Goal: Transaction & Acquisition: Purchase product/service

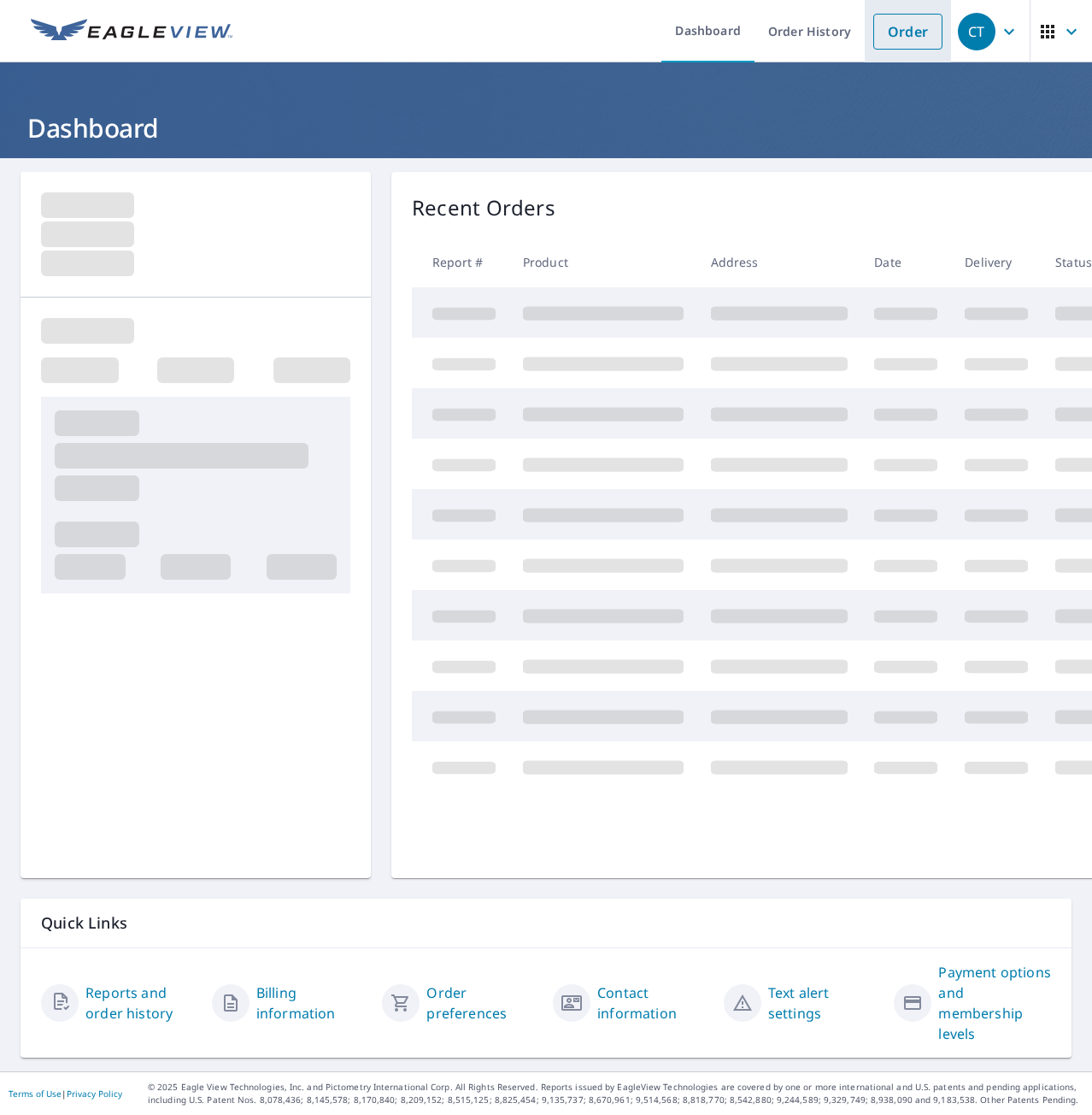
click at [897, 36] on link "Order" at bounding box center [908, 31] width 69 height 36
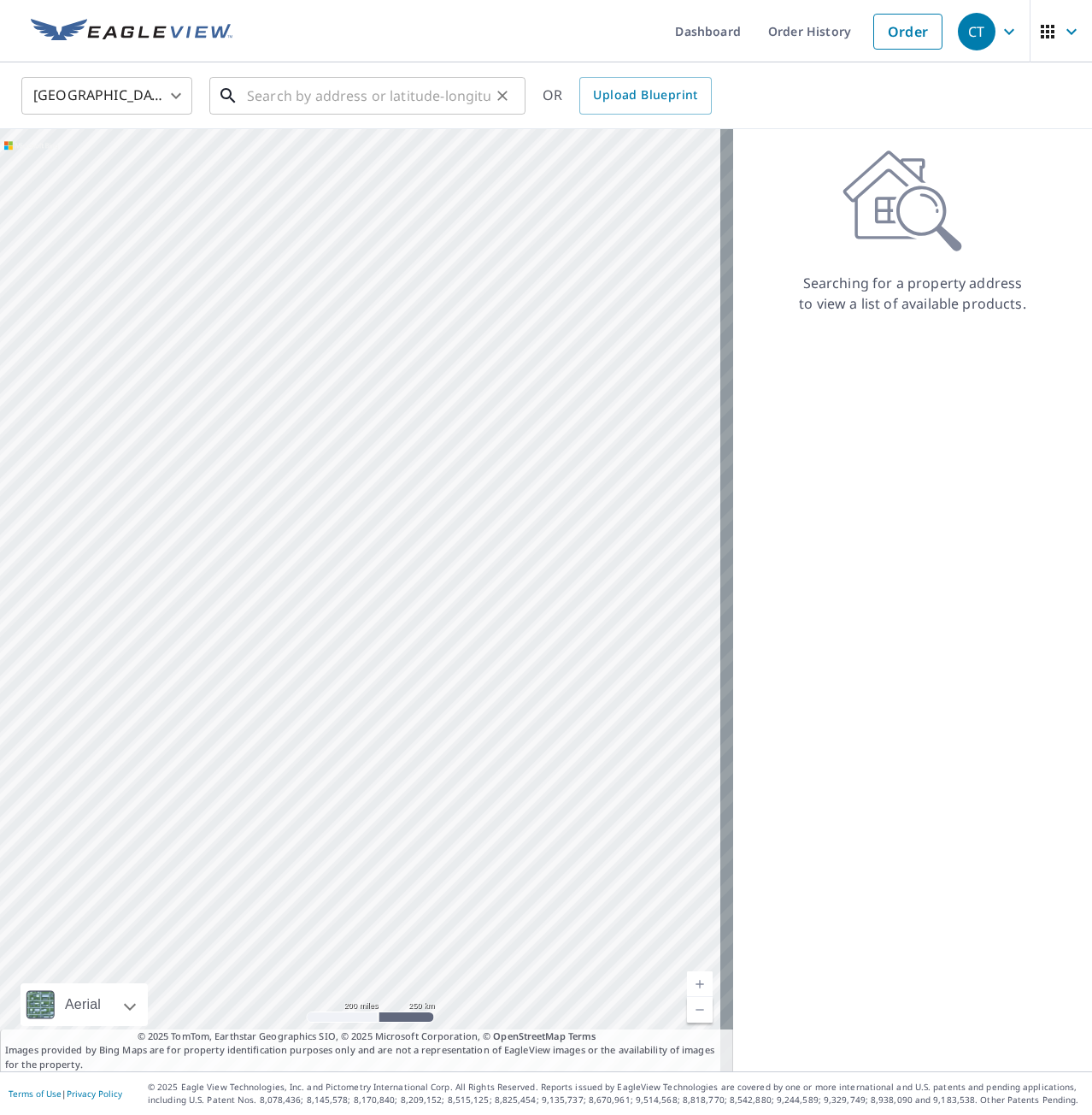
click at [284, 92] on input "text" at bounding box center [368, 96] width 243 height 48
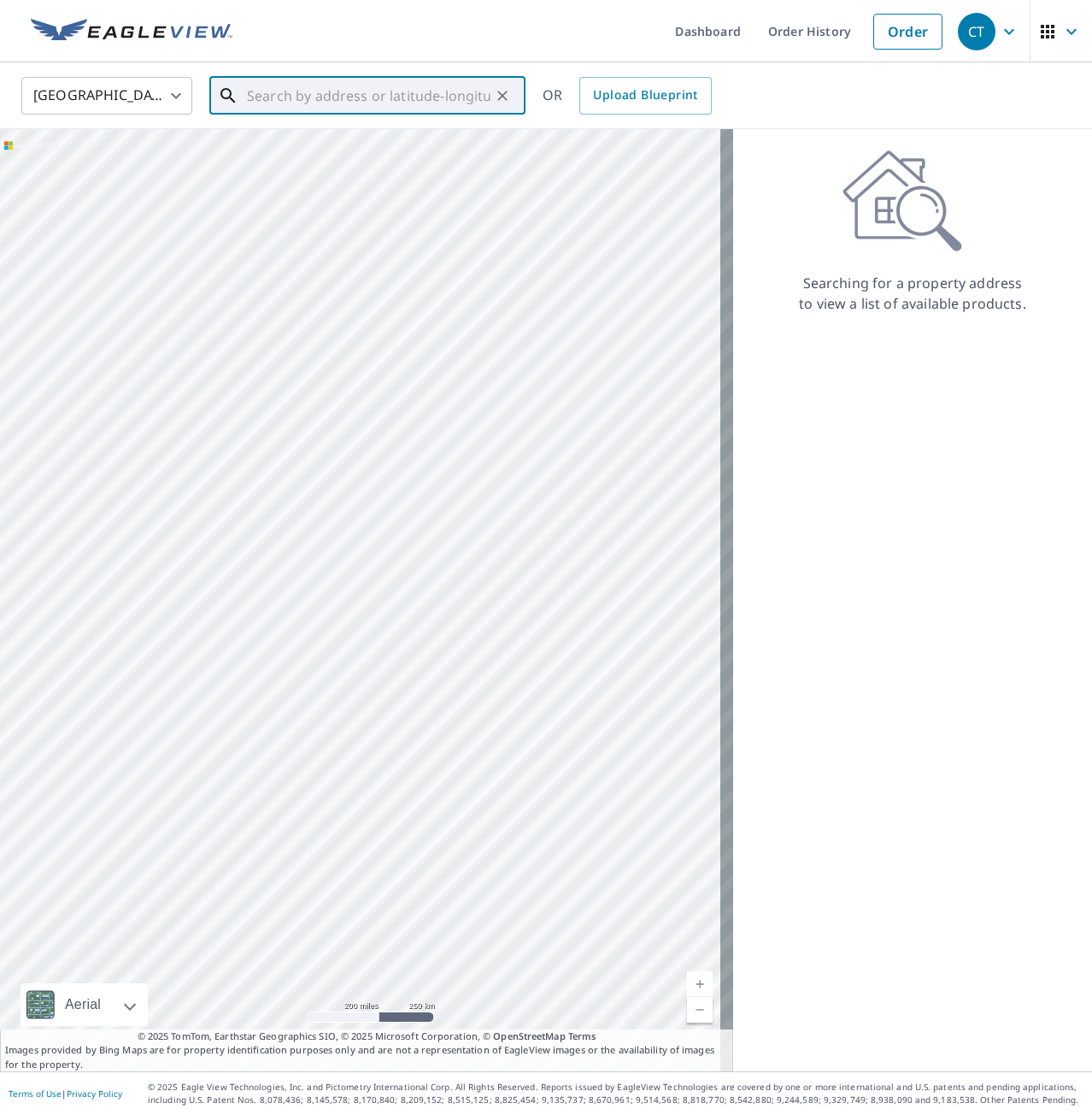
paste input "[STREET_ADDRESS]"
click at [311, 143] on span "[STREET_ADDRESS]" at bounding box center [377, 145] width 268 height 21
type input "[STREET_ADDRESS]"
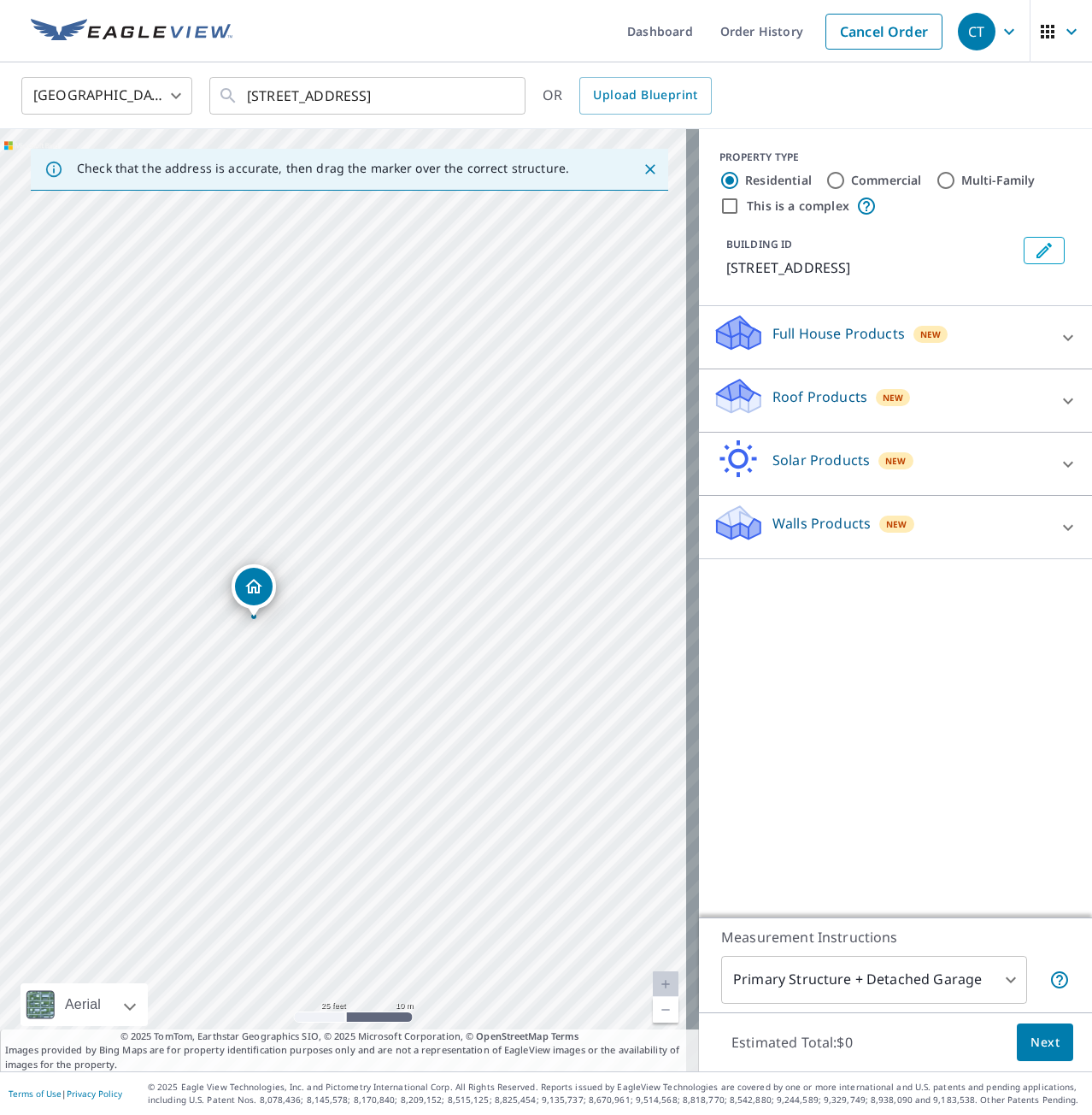
click at [837, 343] on p "Full House Products" at bounding box center [838, 334] width 132 height 21
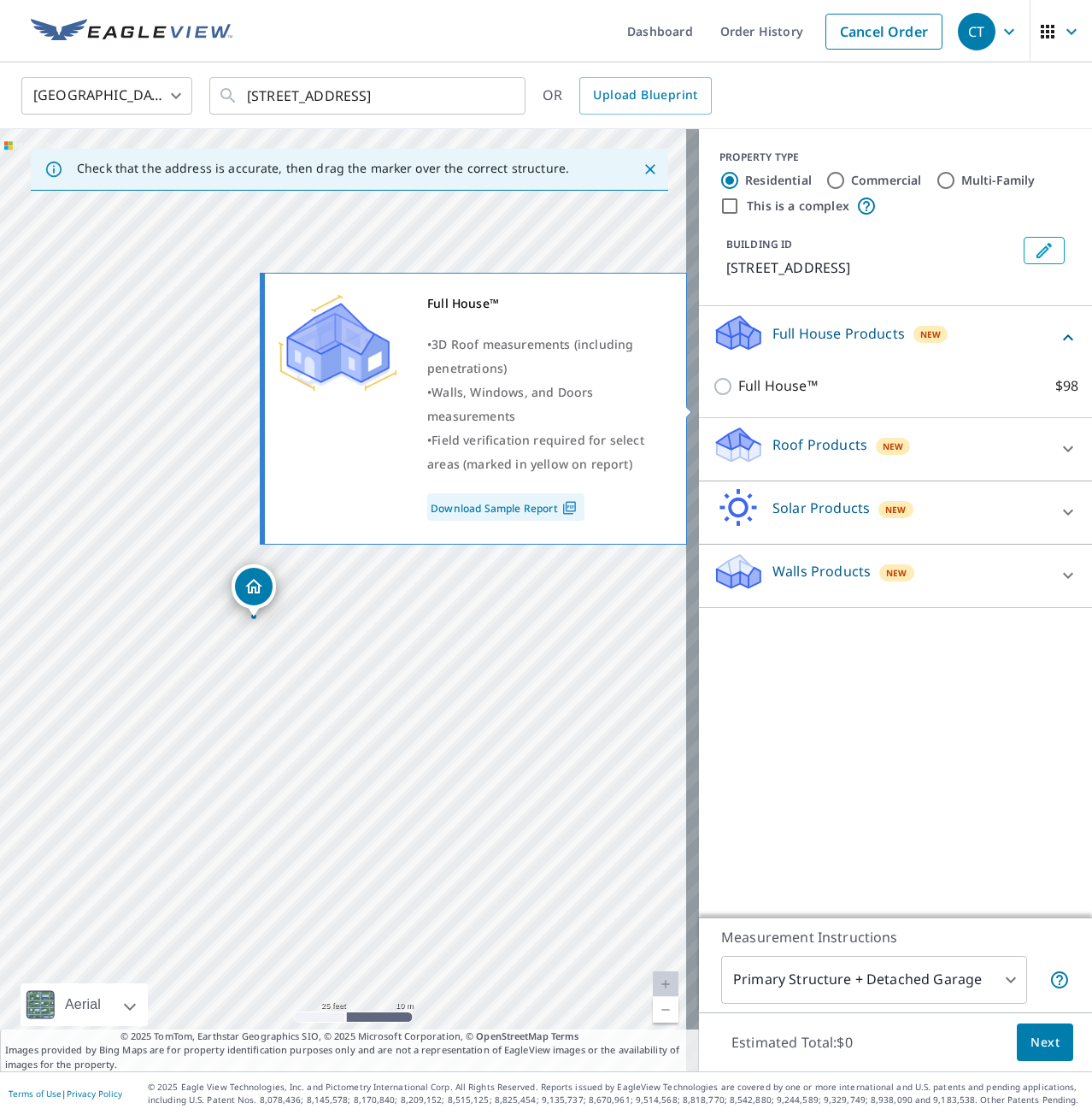
click at [717, 396] on input "Full House™ $98" at bounding box center [725, 387] width 26 height 21
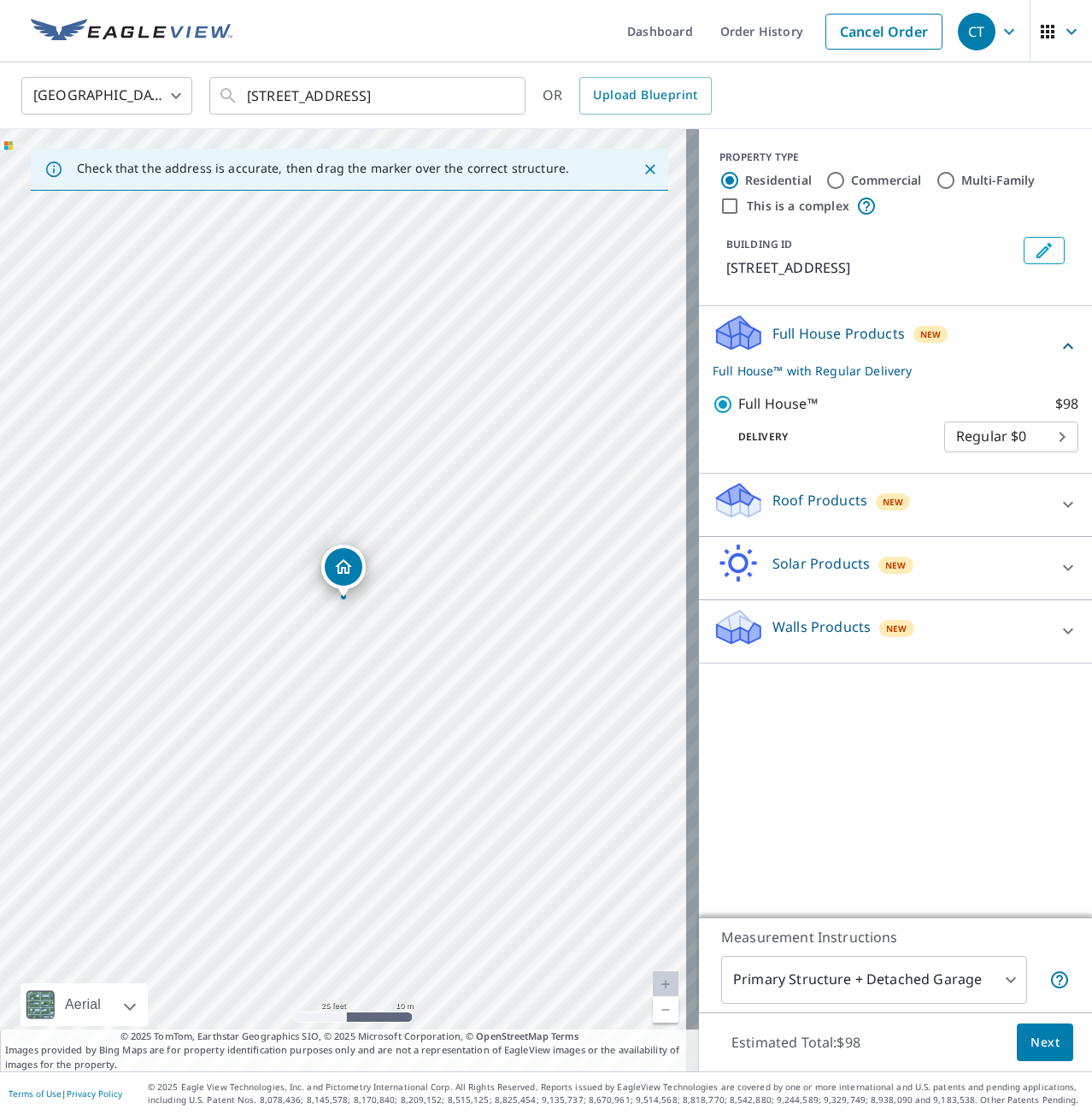
drag, startPoint x: 1037, startPoint y: 1062, endPoint x: 1036, endPoint y: 1049, distance: 13.0
click at [1037, 1059] on div "Estimated Total: $98 Next" at bounding box center [896, 1042] width 393 height 60
click at [731, 516] on icon at bounding box center [736, 508] width 9 height 16
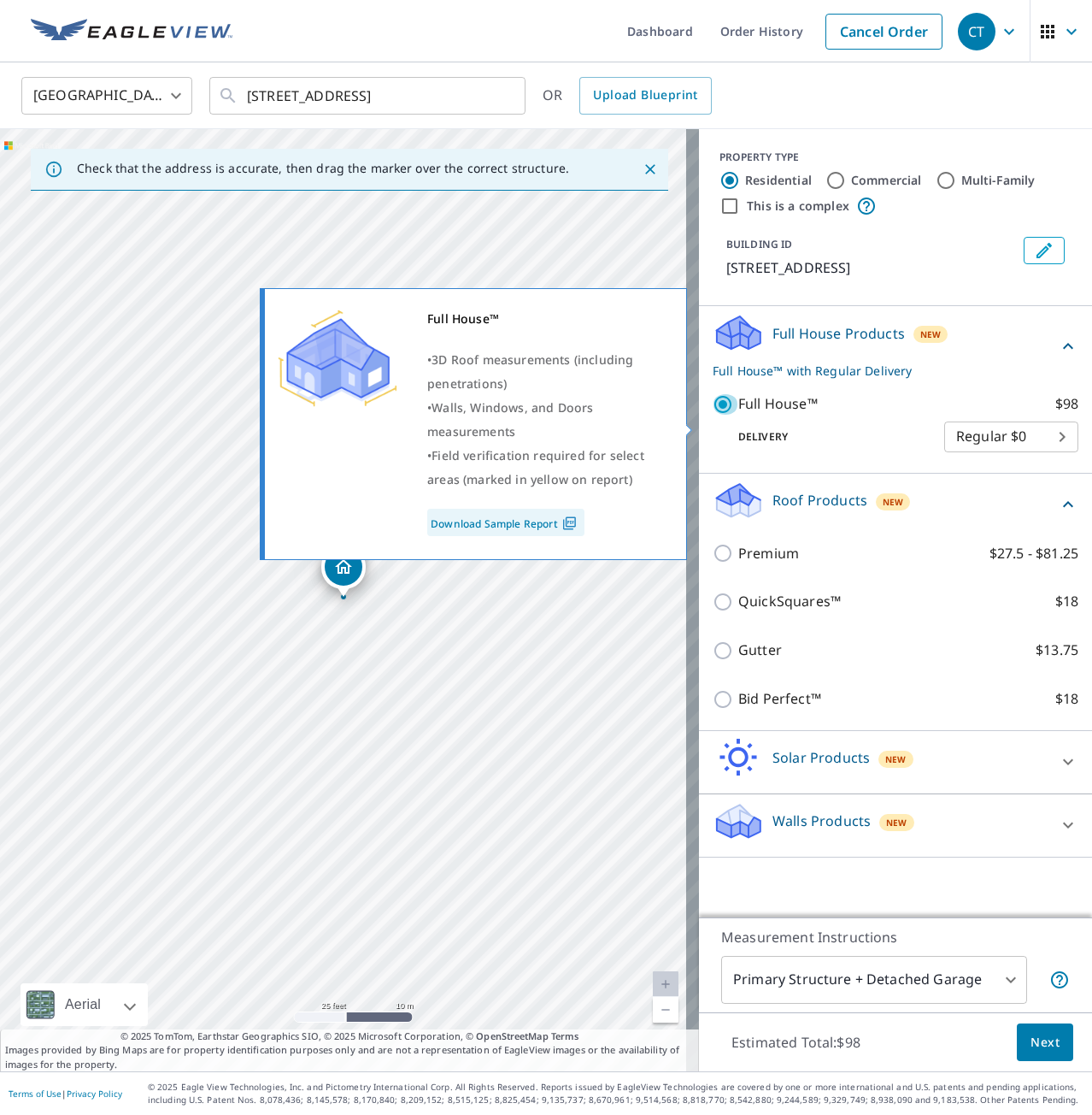
click at [712, 415] on input "Full House™ $98" at bounding box center [725, 404] width 26 height 21
checkbox input "false"
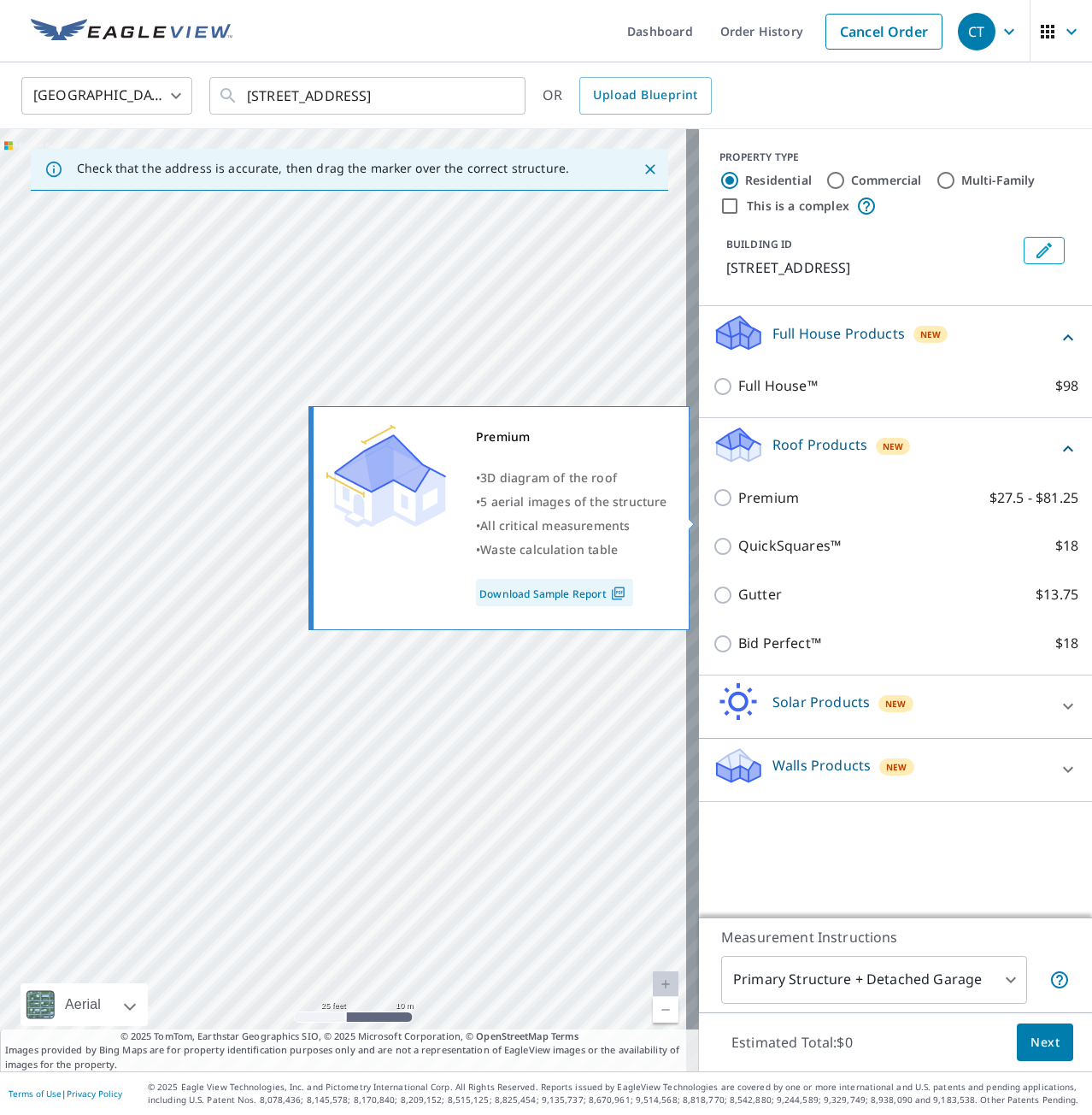
click at [712, 508] on input "Premium $27.5 - $81.25" at bounding box center [725, 498] width 26 height 21
checkbox input "true"
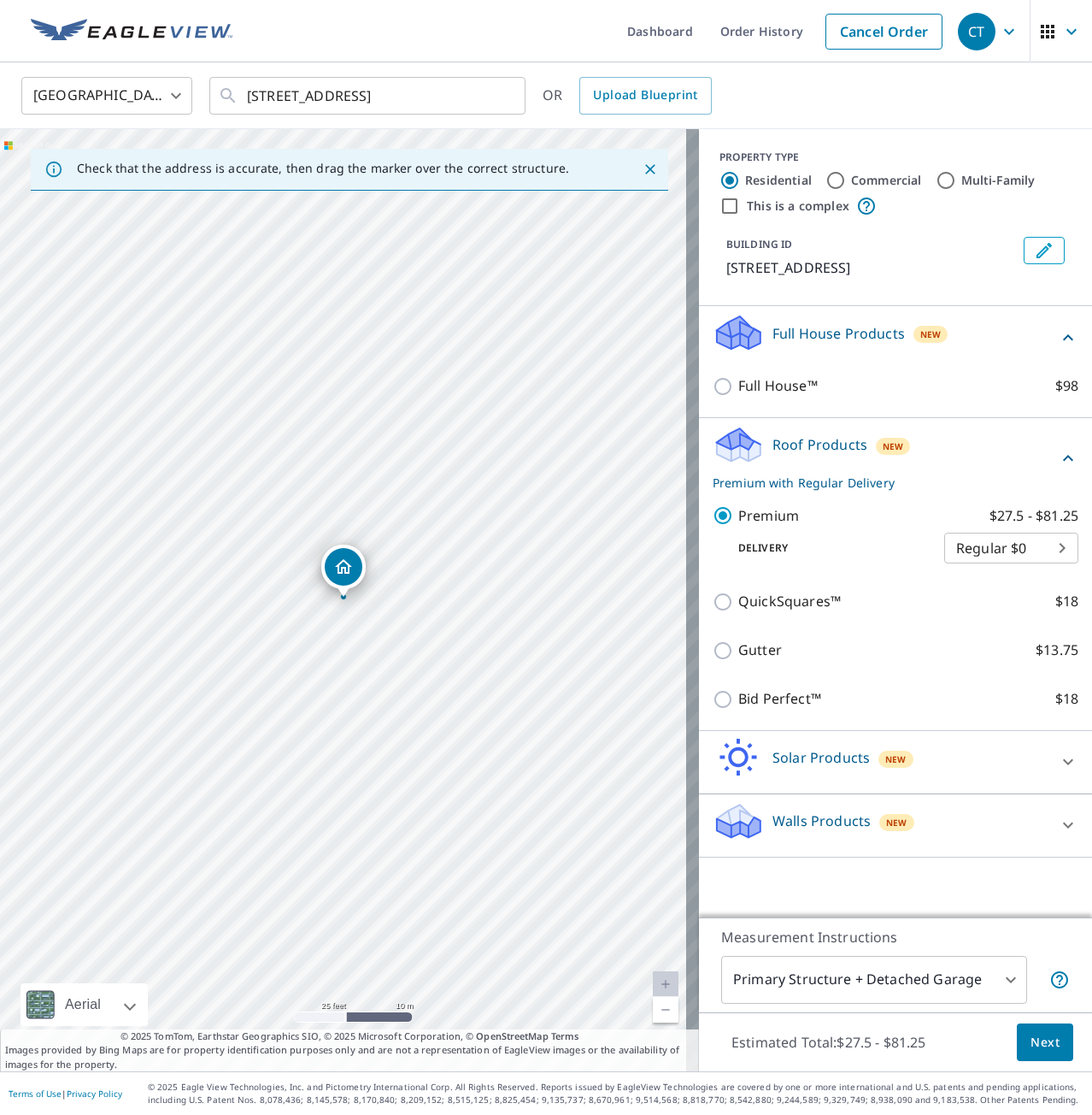
click at [1042, 1048] on span "Next" at bounding box center [1044, 1042] width 29 height 22
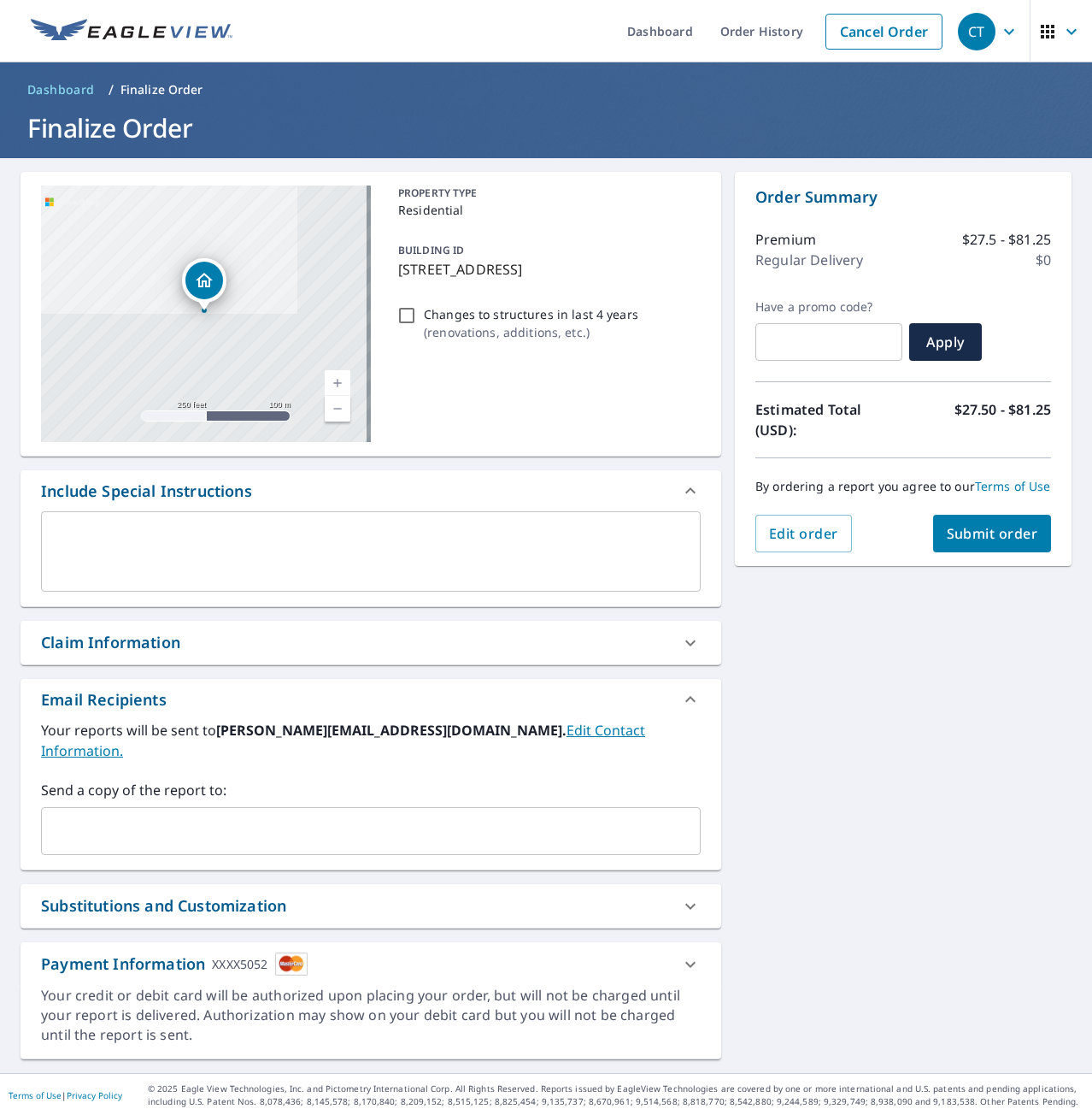
click at [170, 539] on textarea at bounding box center [371, 552] width 636 height 49
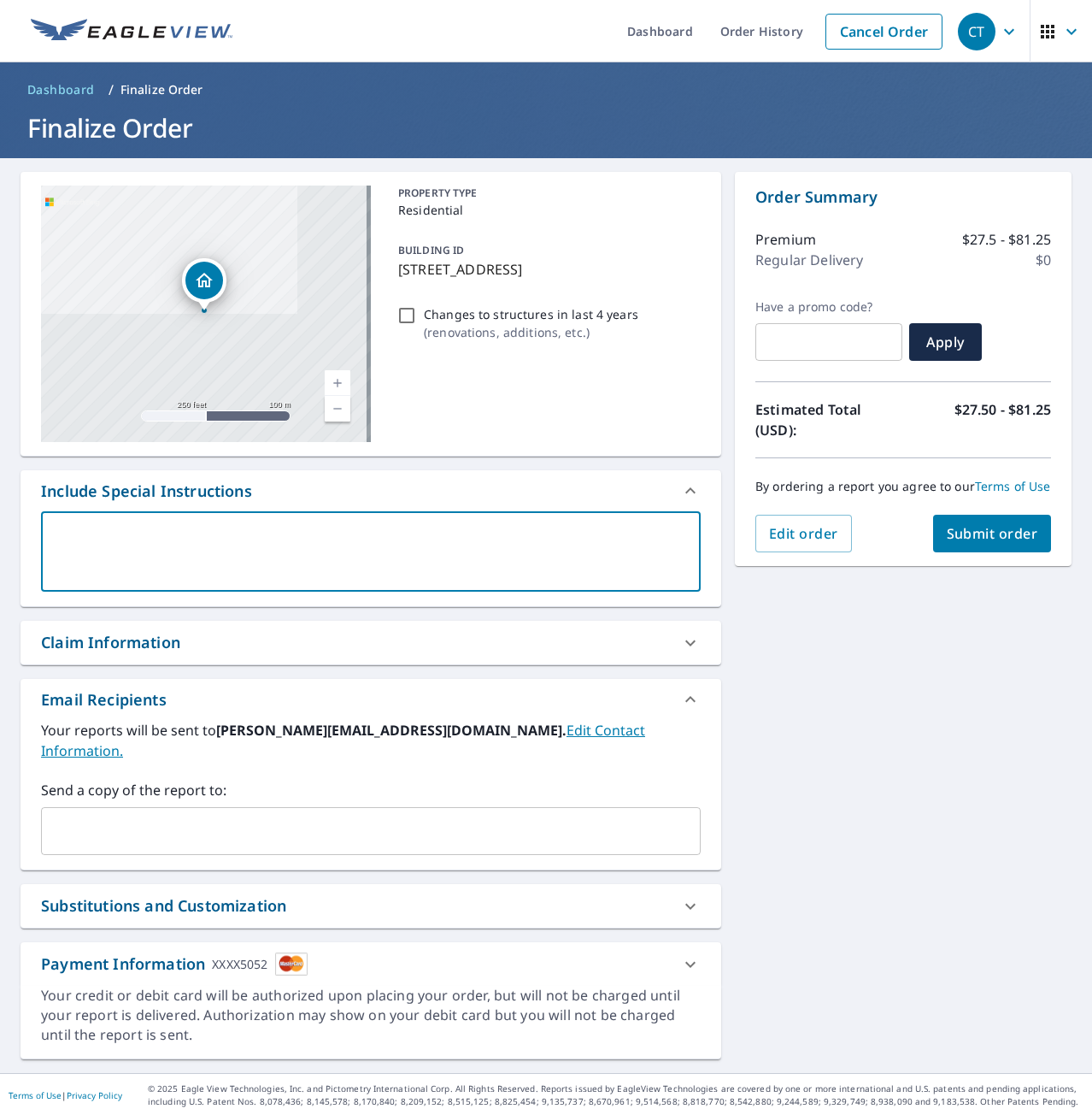
type textarea "I"
type textarea "x"
type textarea "In"
type textarea "x"
type textarea "Inc"
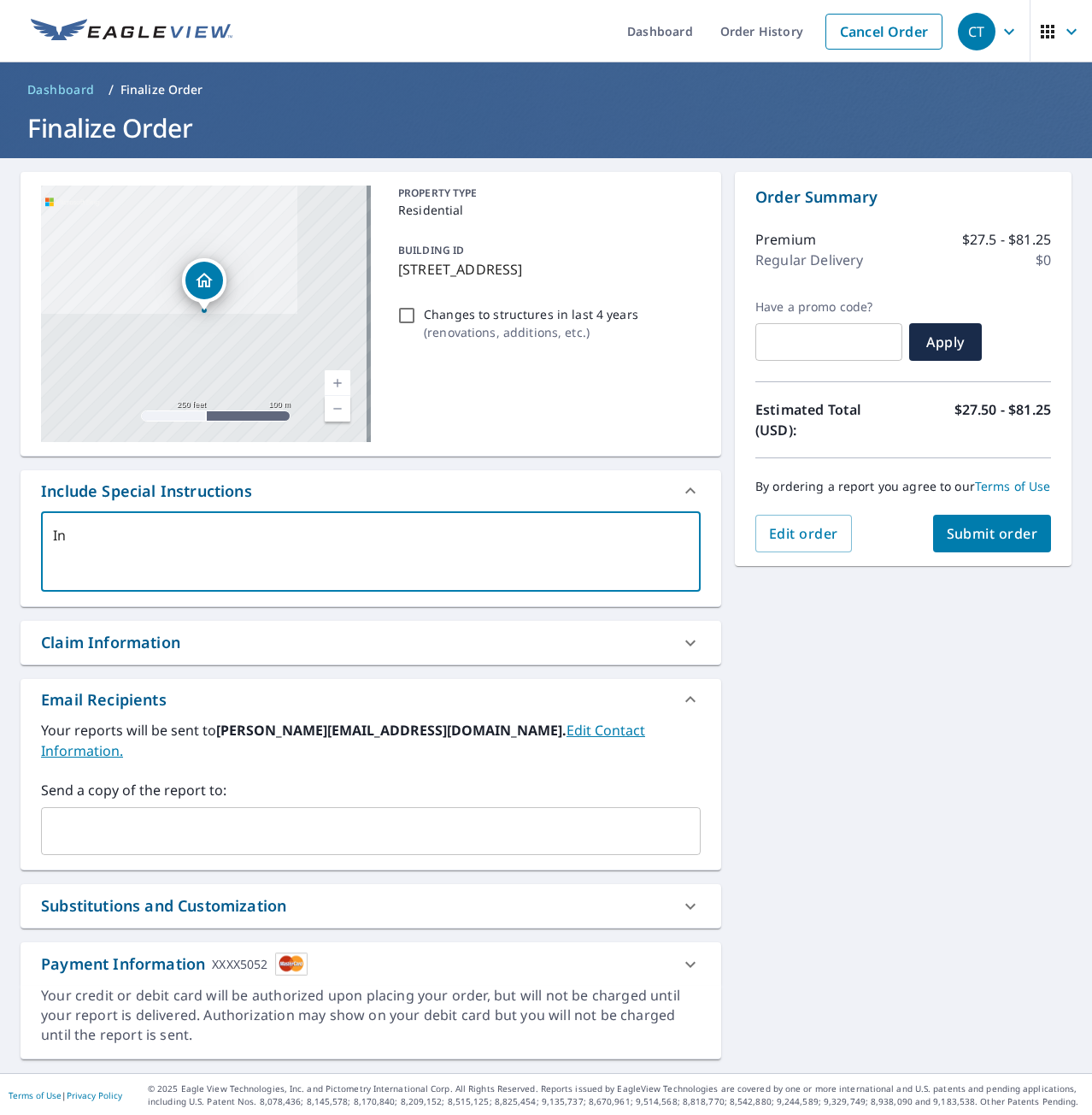
type textarea "x"
type textarea "Incl"
type textarea "x"
type textarea "Inclu"
type textarea "x"
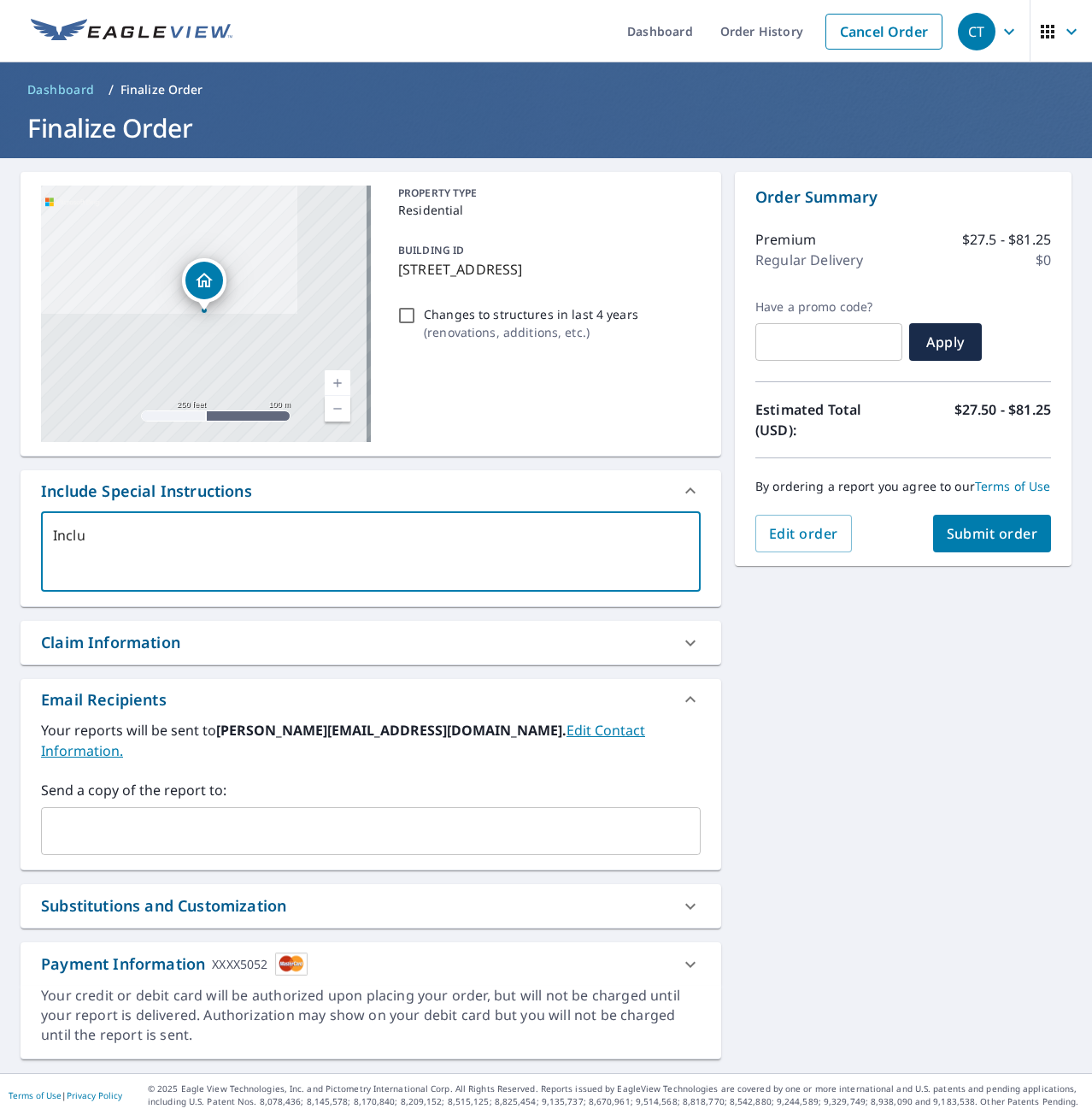
type textarea "Includ"
type textarea "x"
type textarea "Include"
type textarea "x"
type textarea "Include"
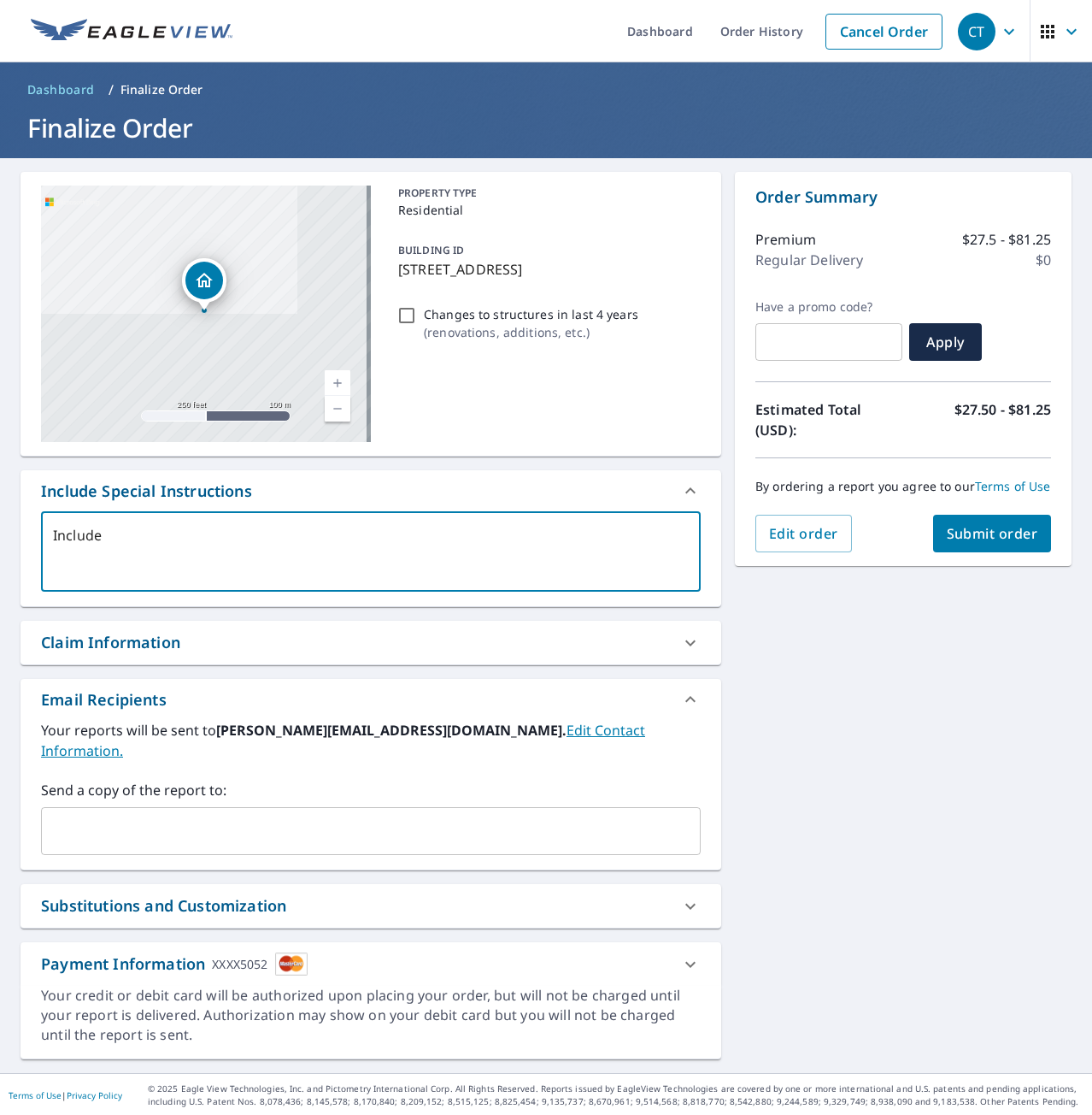
type textarea "x"
type textarea "Include t"
type textarea "x"
type textarea "Include th"
type textarea "x"
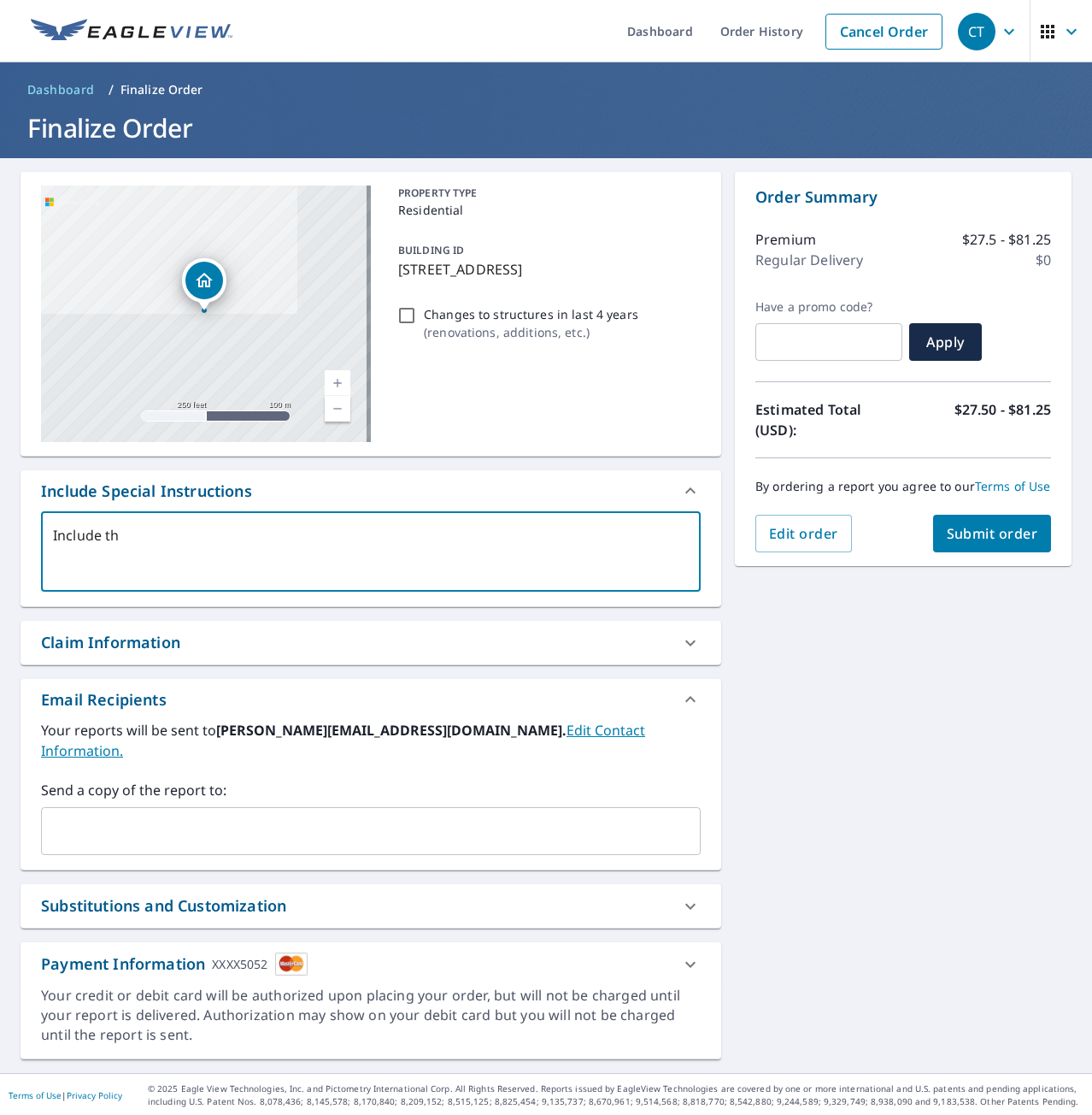
type textarea "Include the"
type textarea "x"
type textarea "Include the"
type textarea "x"
type textarea "Include the r"
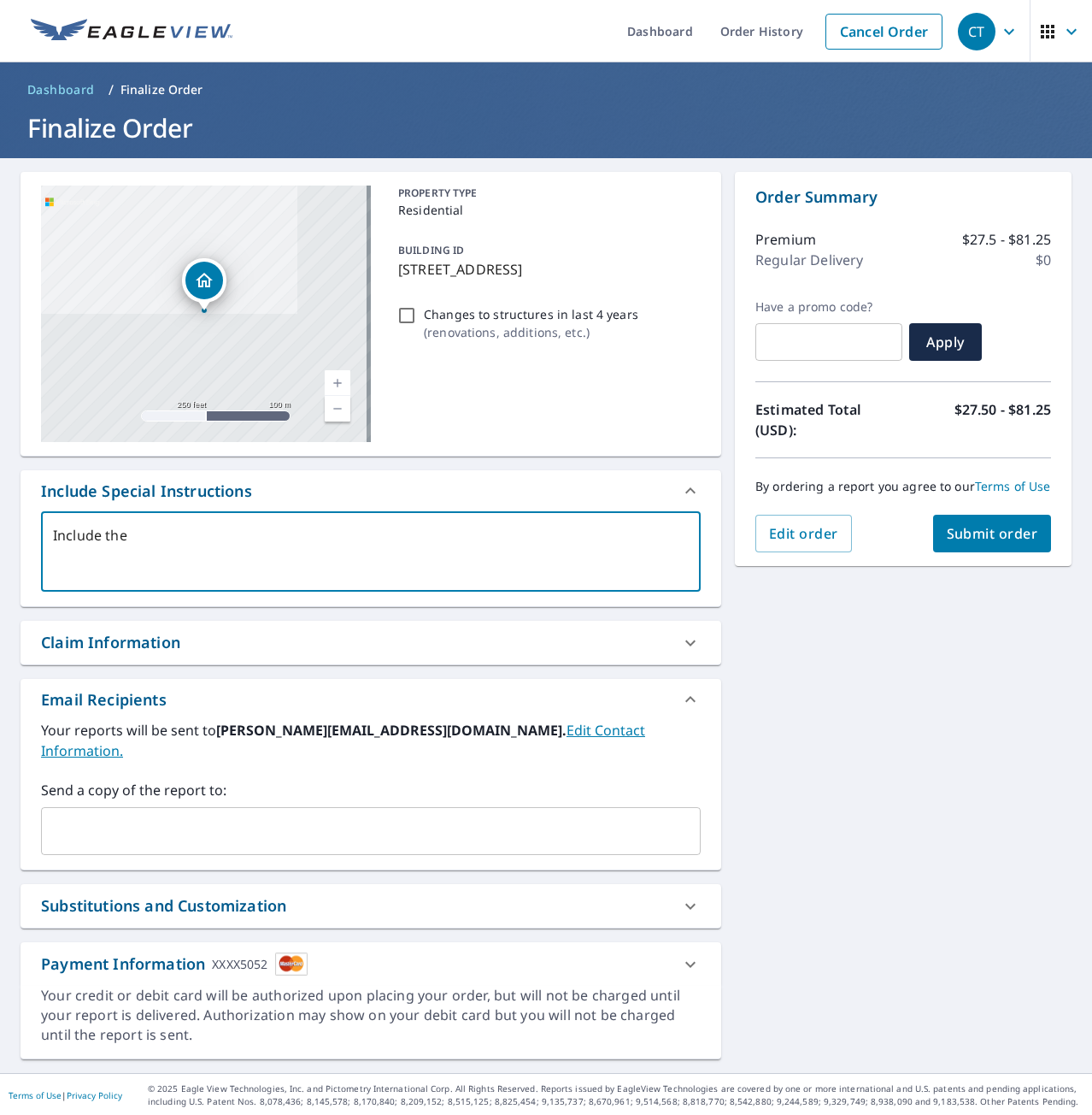
type textarea "x"
type textarea "Include the re"
type textarea "x"
type textarea "Include the rea"
type textarea "x"
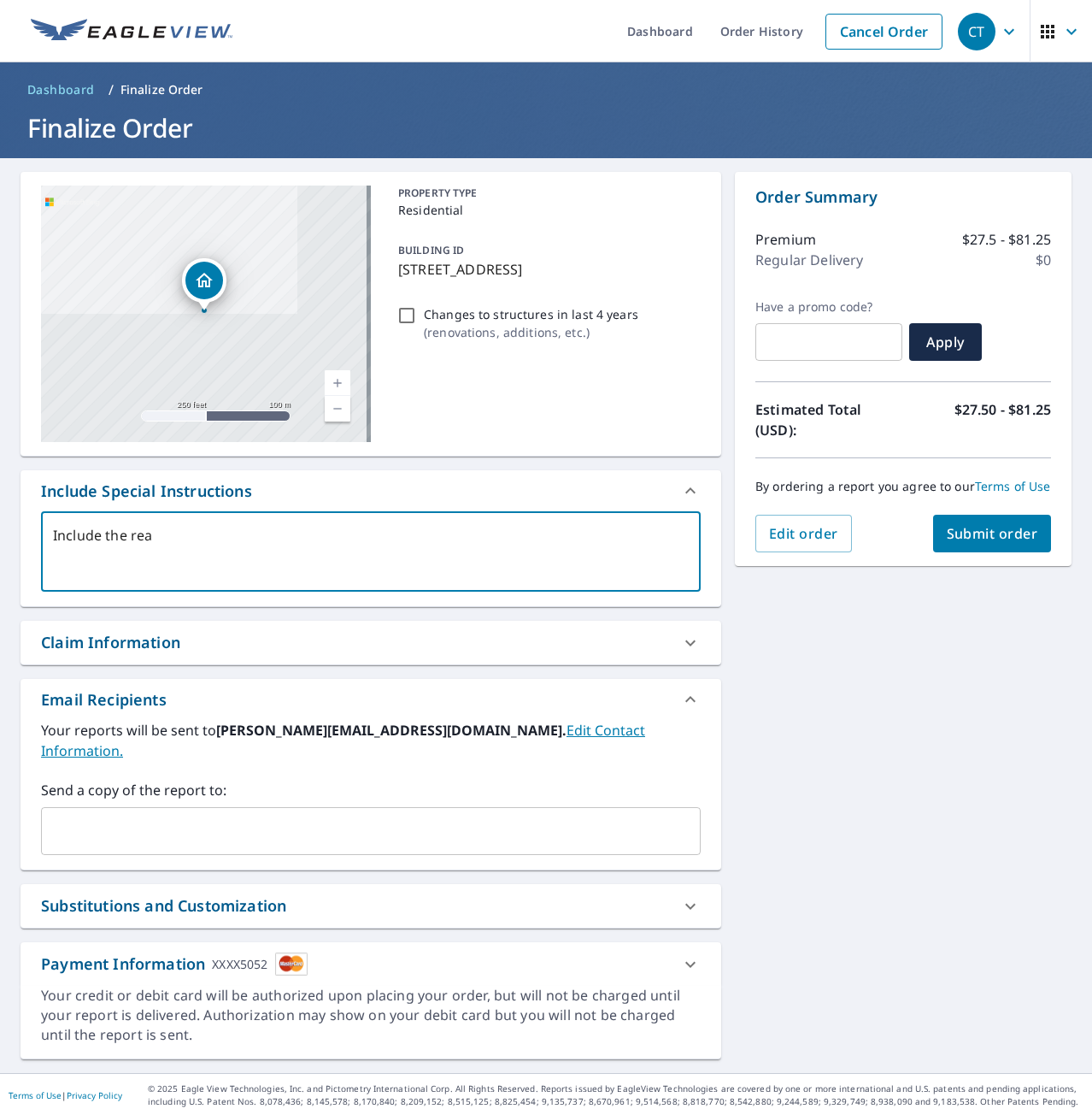
type textarea "Include the rear"
type textarea "x"
type textarea "Include the rear"
type textarea "x"
type textarea "Include the rear p"
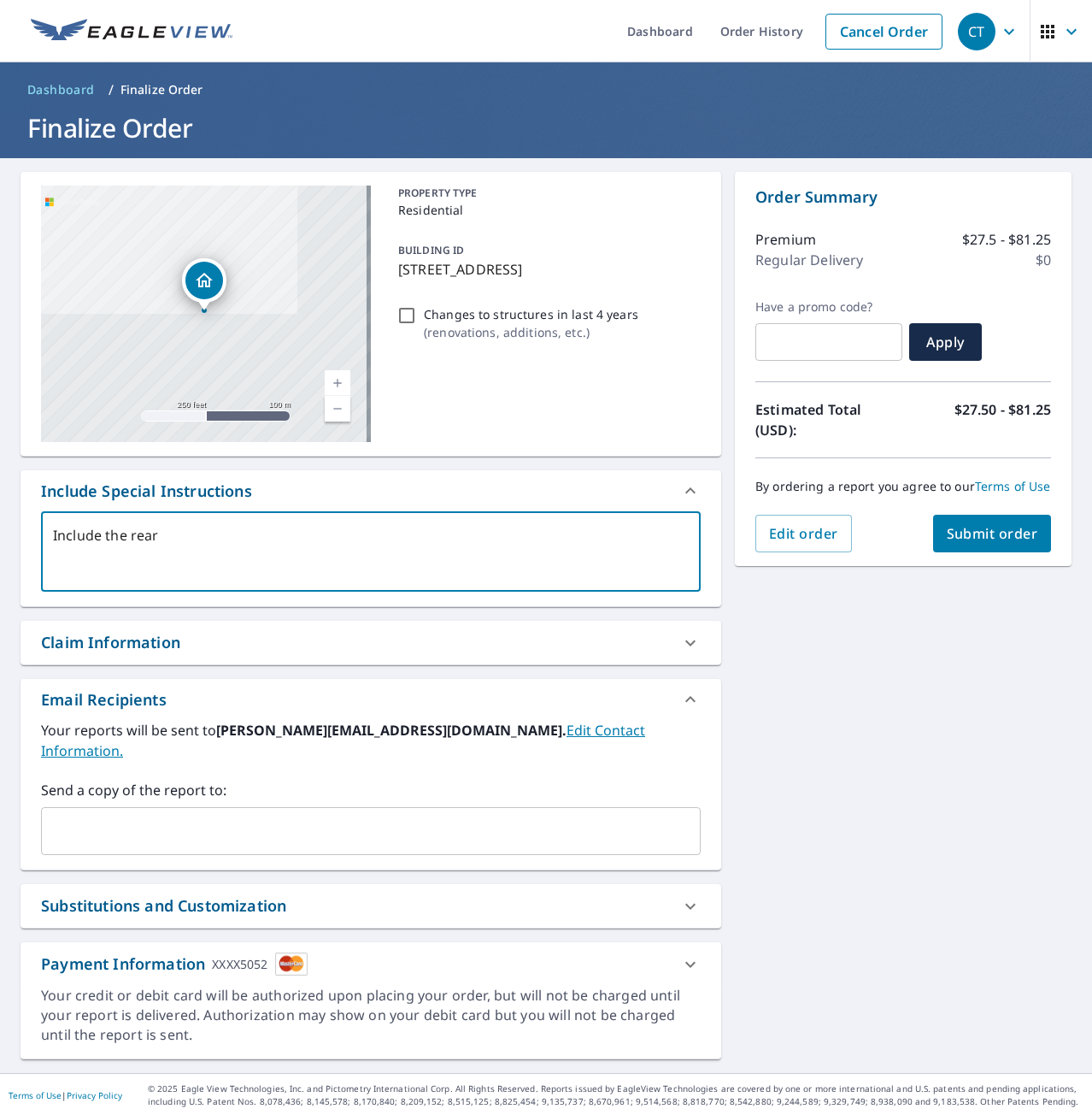
type textarea "x"
type textarea "Include the rear pa"
type textarea "x"
type textarea "Include the rear pat"
type textarea "x"
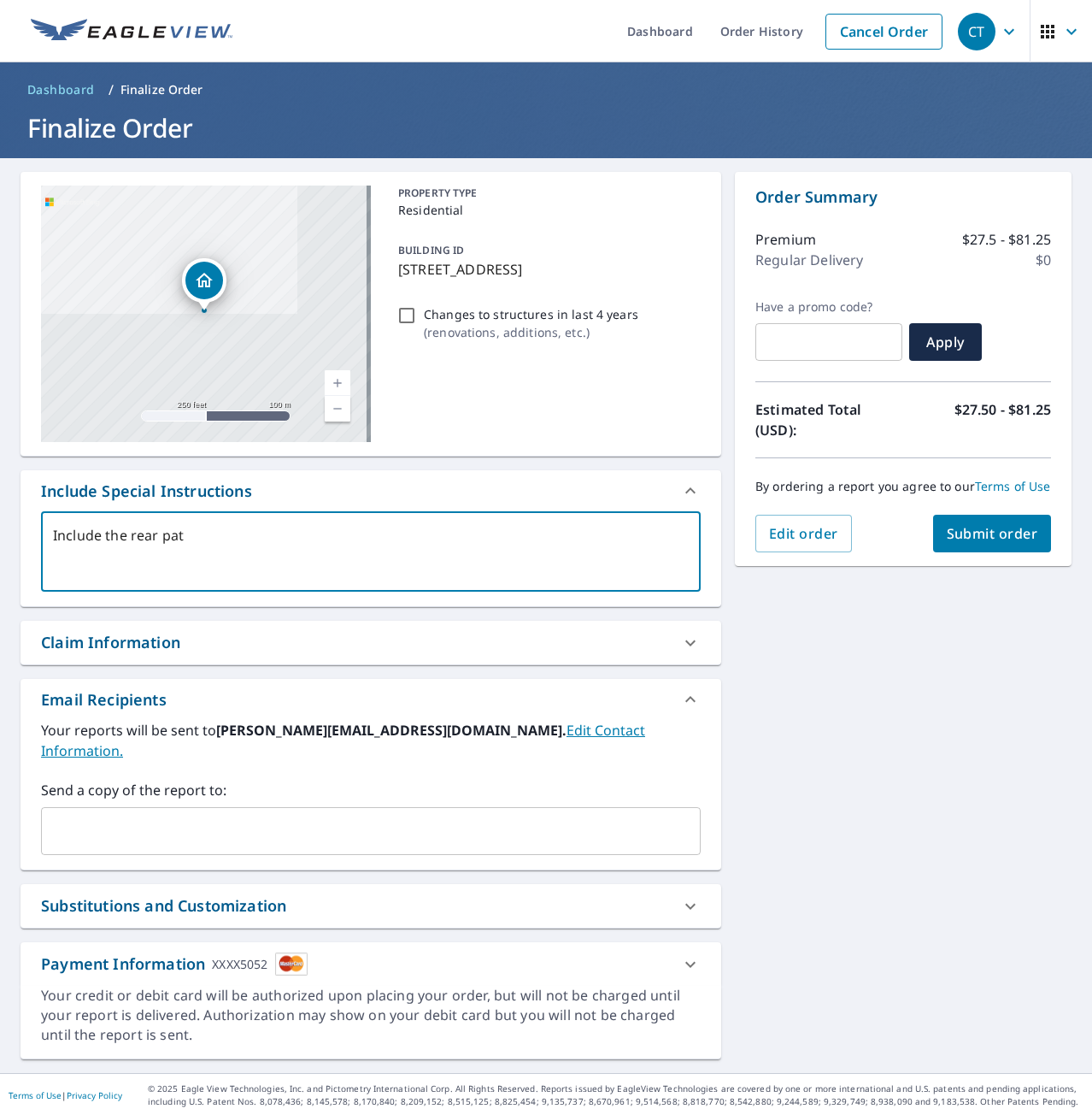
type textarea "Include the rear pati"
type textarea "x"
type textarea "Include the rear patio"
type textarea "x"
type textarea "Include the rear patio"
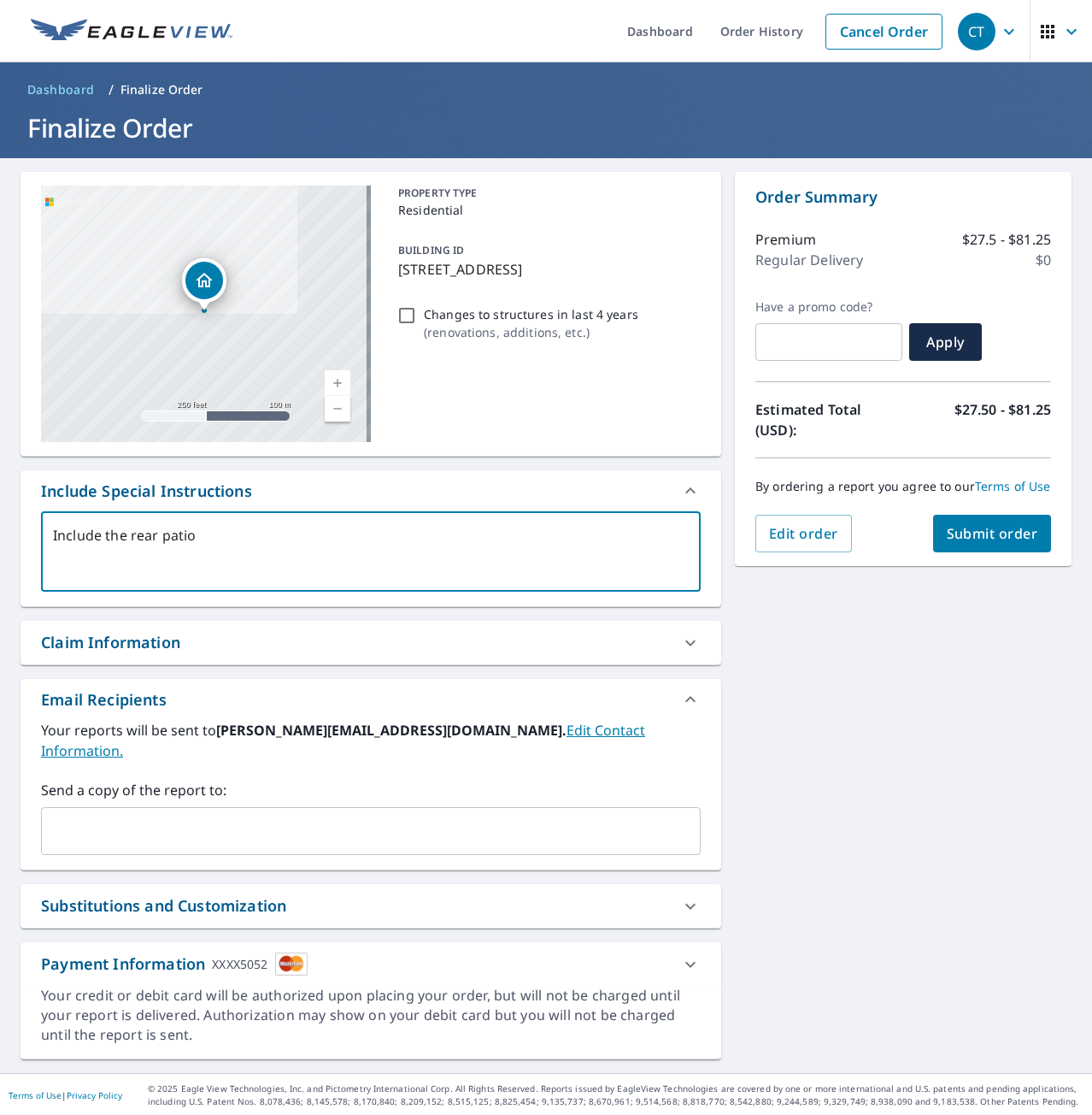
type textarea "x"
type textarea "Include the rear patio l"
type textarea "x"
type textarea "Include the rear patio lo"
type textarea "x"
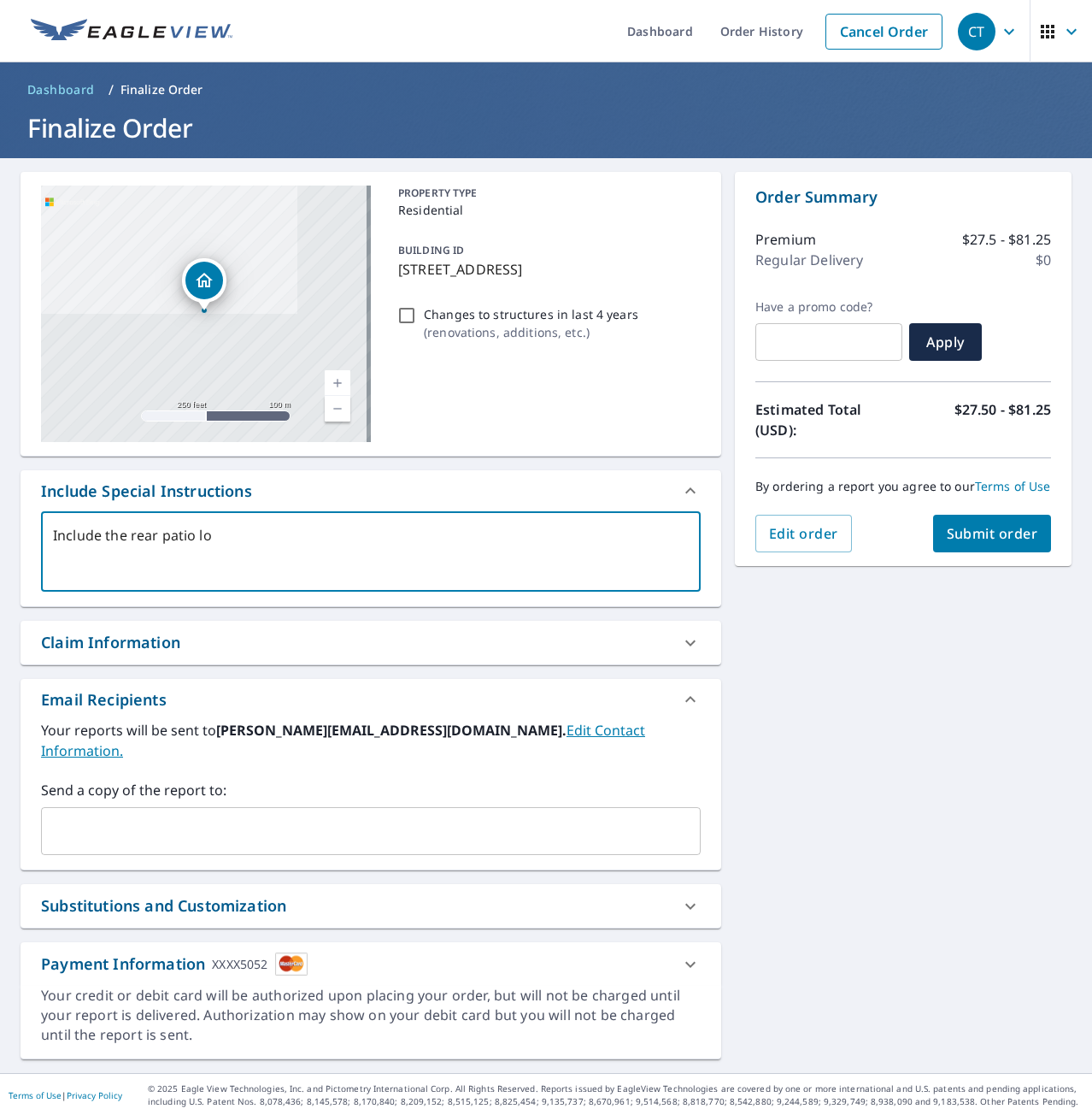
type textarea "Include the rear patio low"
type textarea "x"
type textarea "Include the rear patio low"
type textarea "x"
type textarea "Include the rear patio low p"
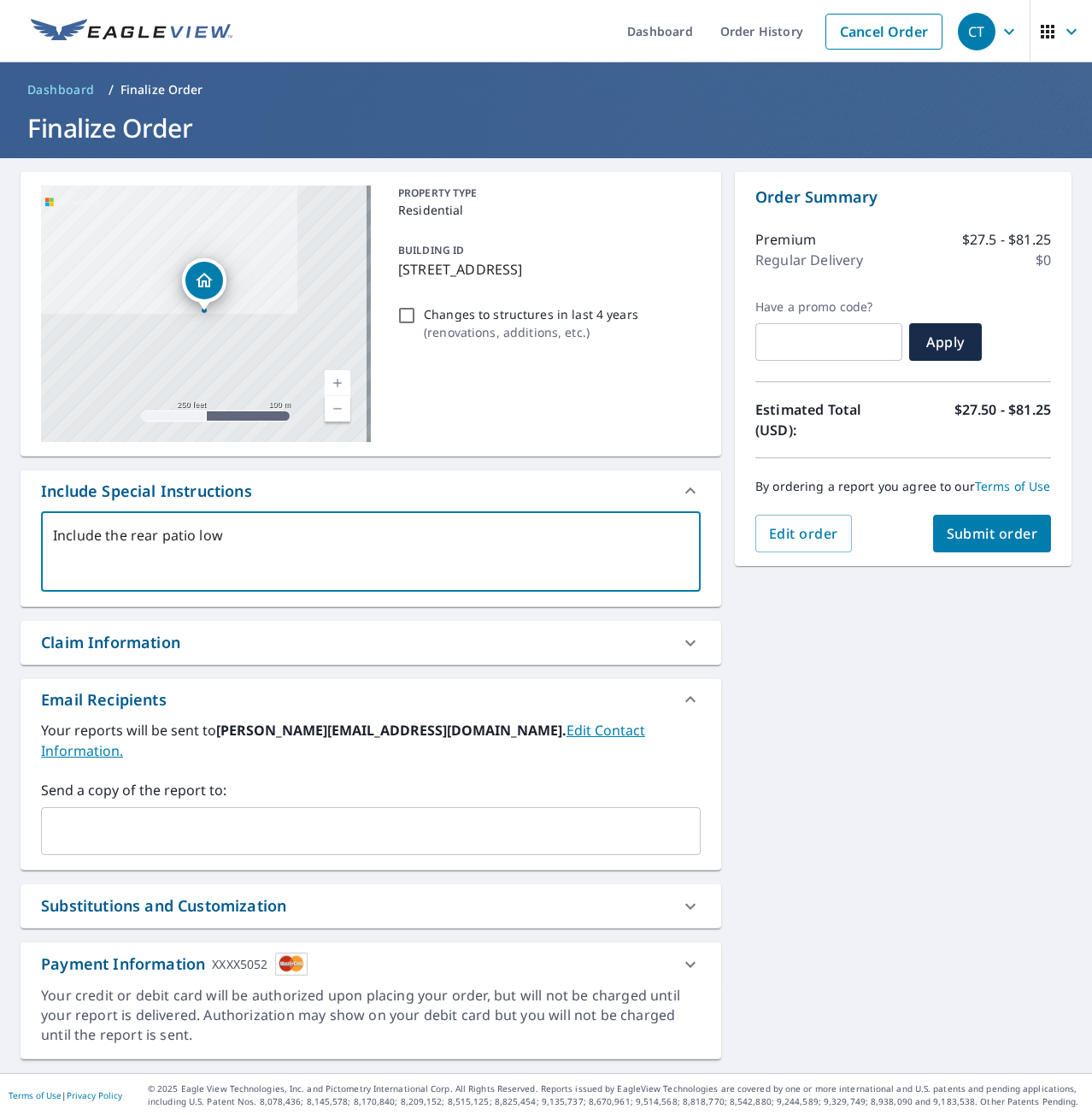
type textarea "x"
type textarea "Include the rear patio low pp"
type textarea "x"
type textarea "Include the rear patio low p"
type textarea "x"
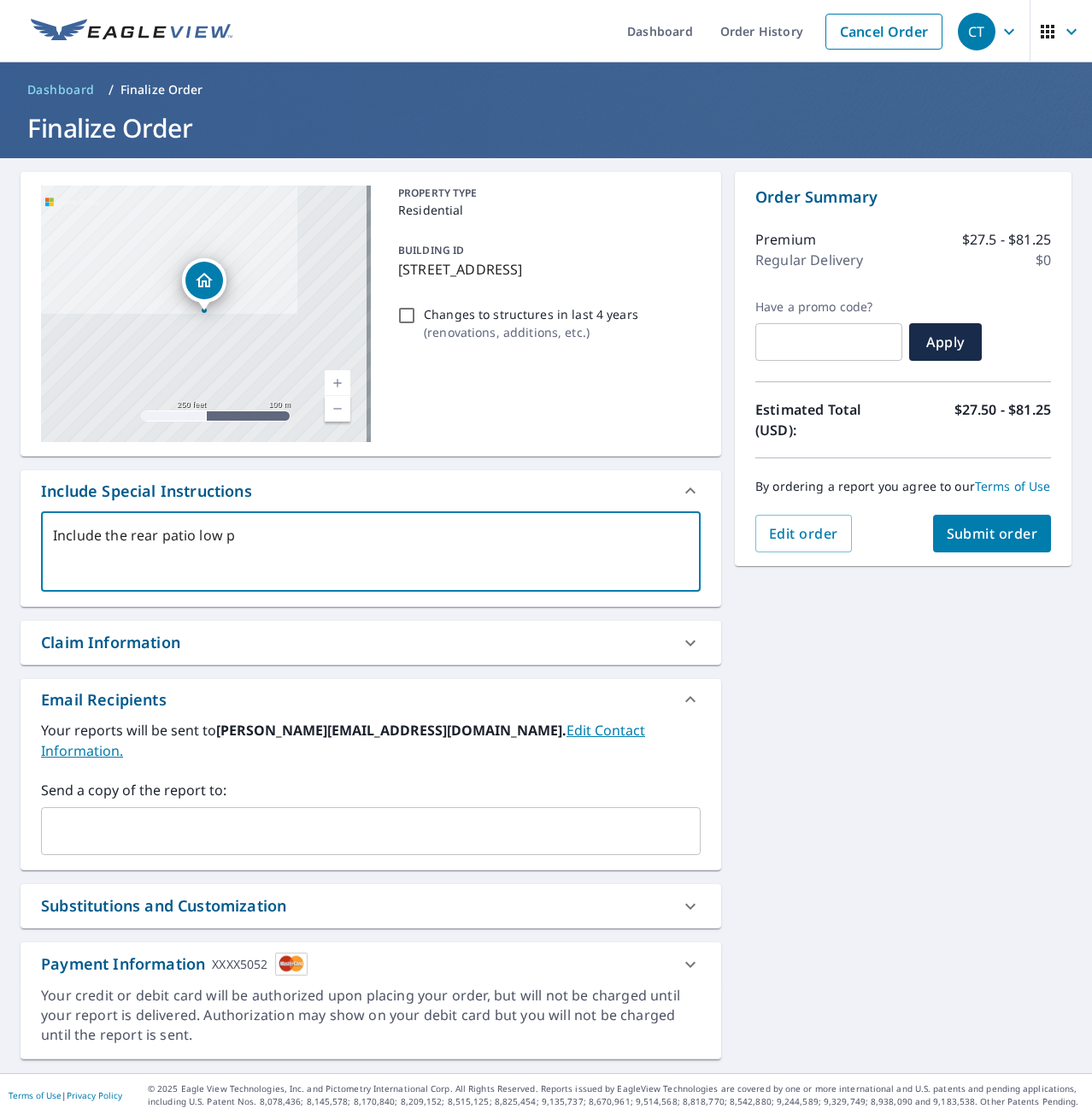
type textarea "Include the rear patio low pi"
type textarea "x"
type textarea "Include the rear patio low pit"
type textarea "x"
type textarea "Include the rear patio low pitc"
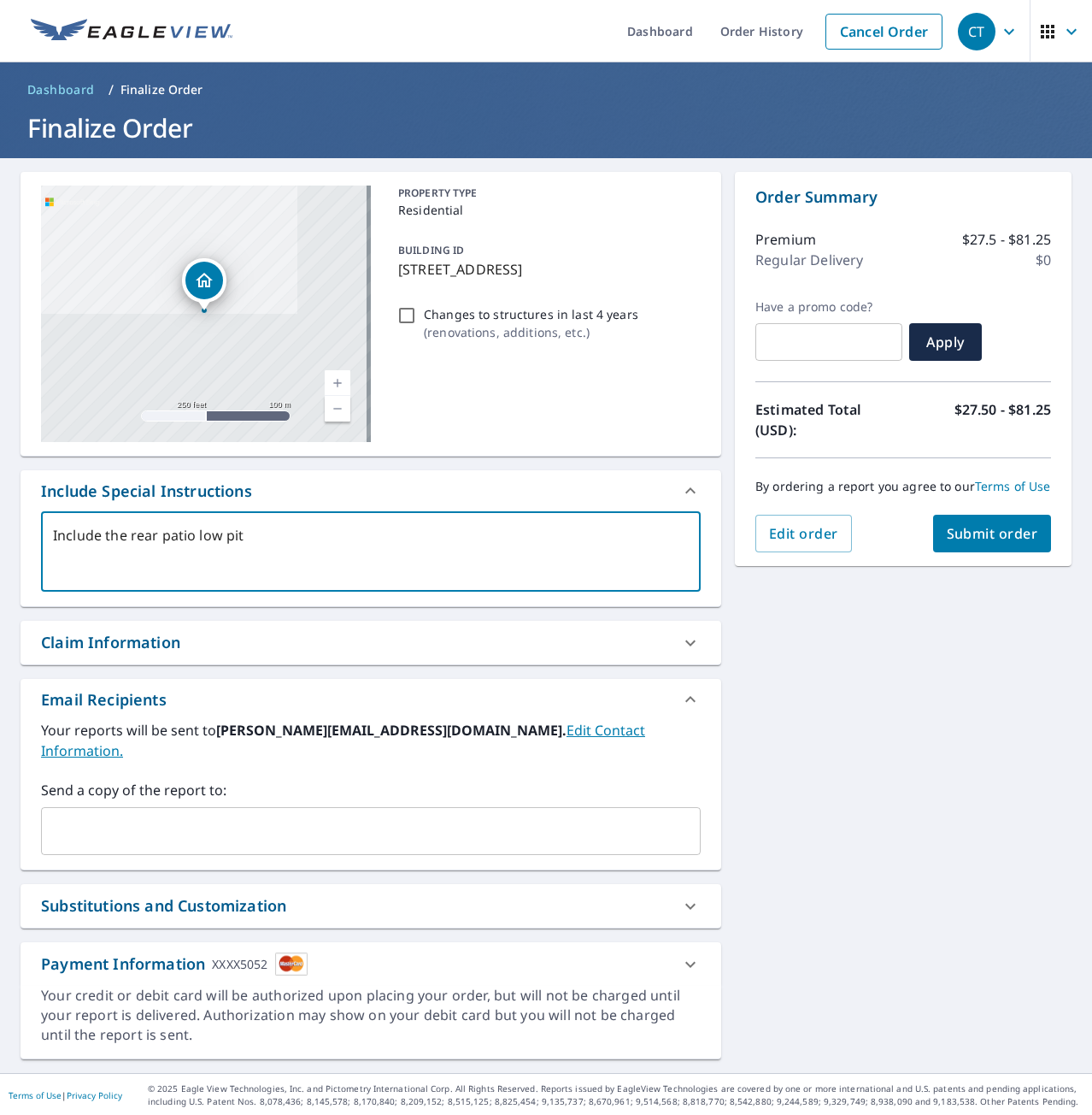
type textarea "x"
type textarea "Include the rear patio low pitch"
type textarea "x"
type textarea "Include the rear patio low pitch"
type textarea "x"
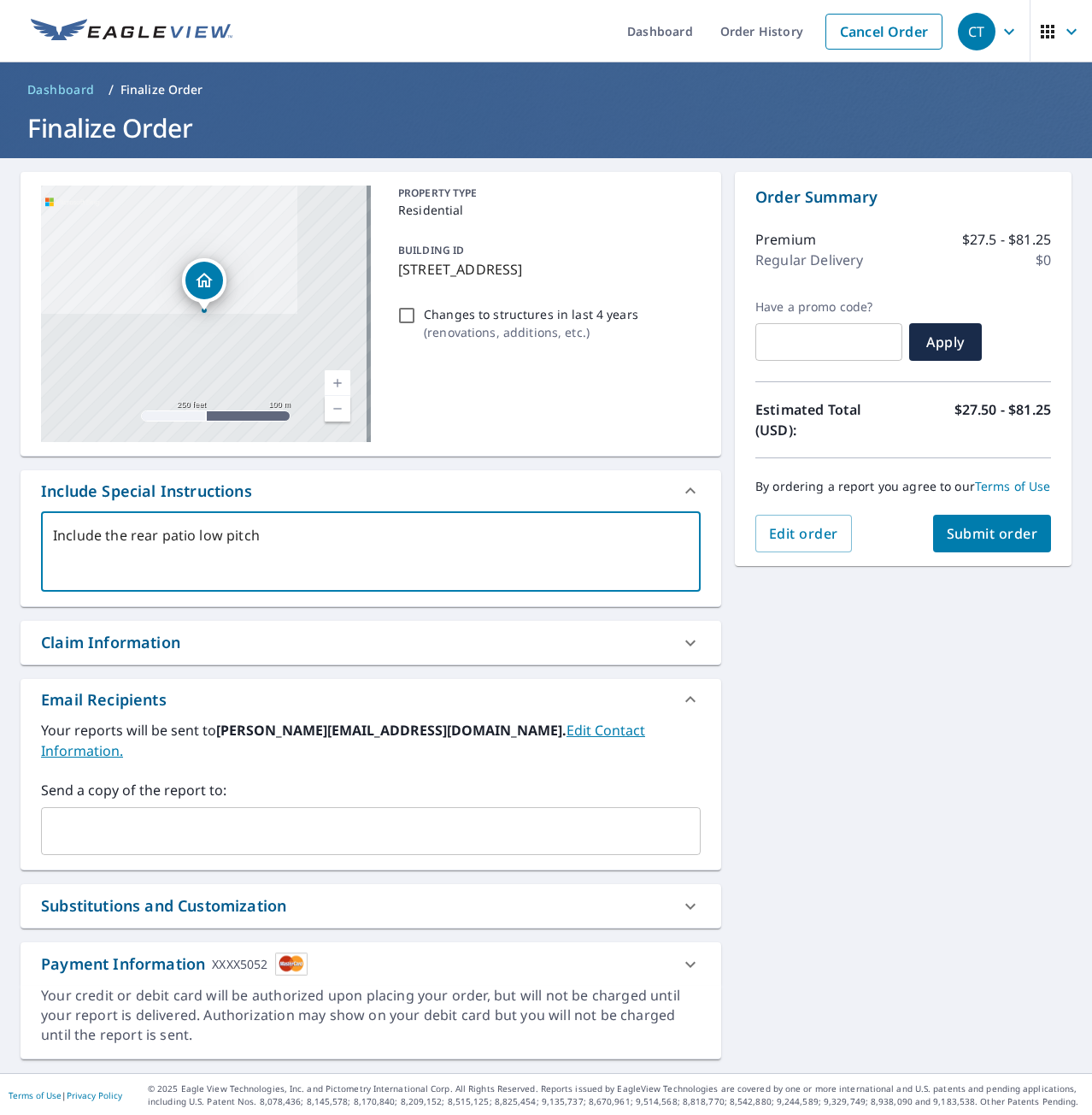
type textarea "Include the rear patio low pitch i"
type textarea "x"
type textarea "Include the rear patio low pitch if"
type textarea "x"
type textarea "Include the rear patio low pitch if"
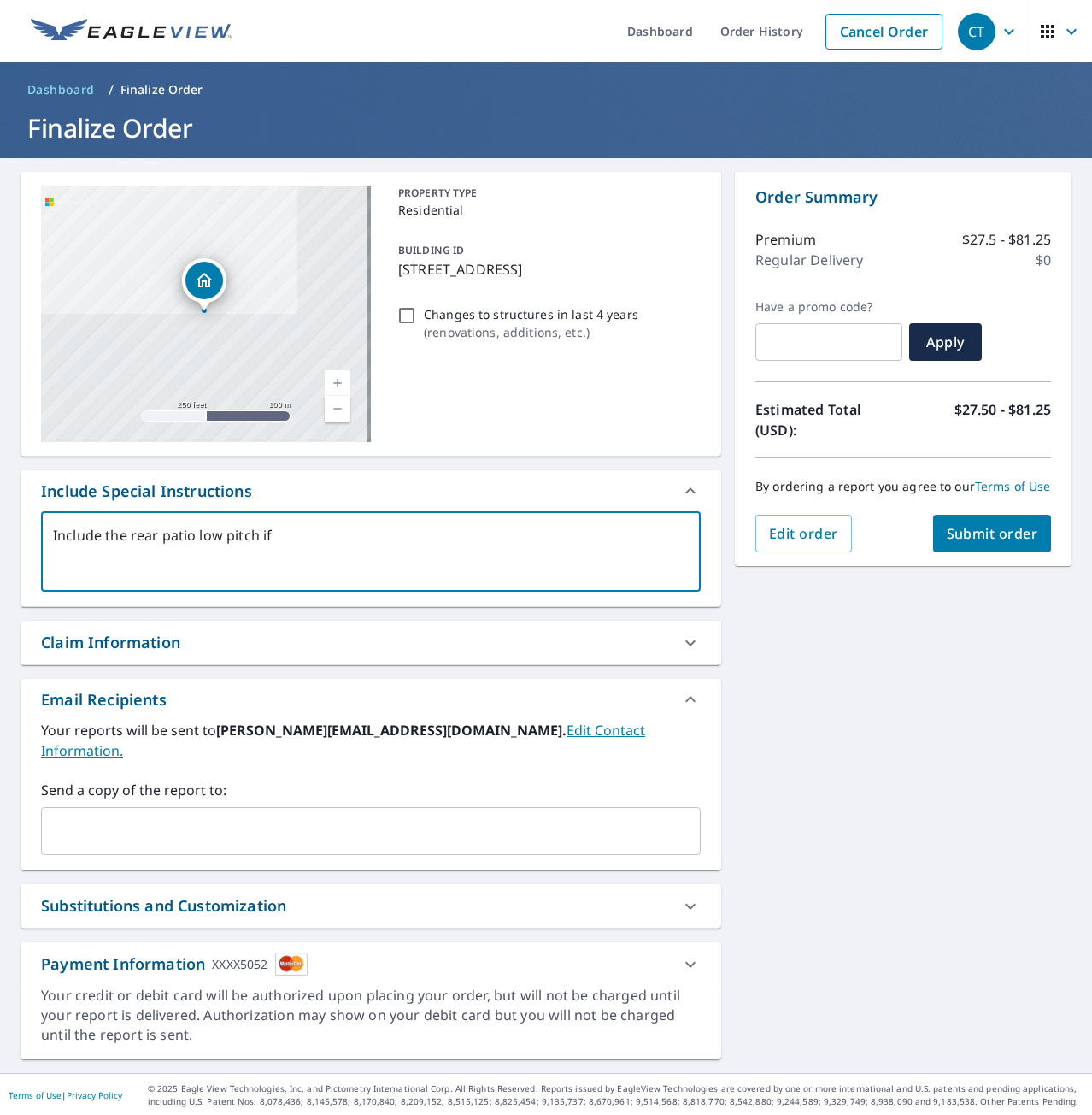
type textarea "x"
type textarea "Include the rear patio low pitch if p"
type textarea "x"
type textarea "Include the rear patio low pitch if po"
type textarea "x"
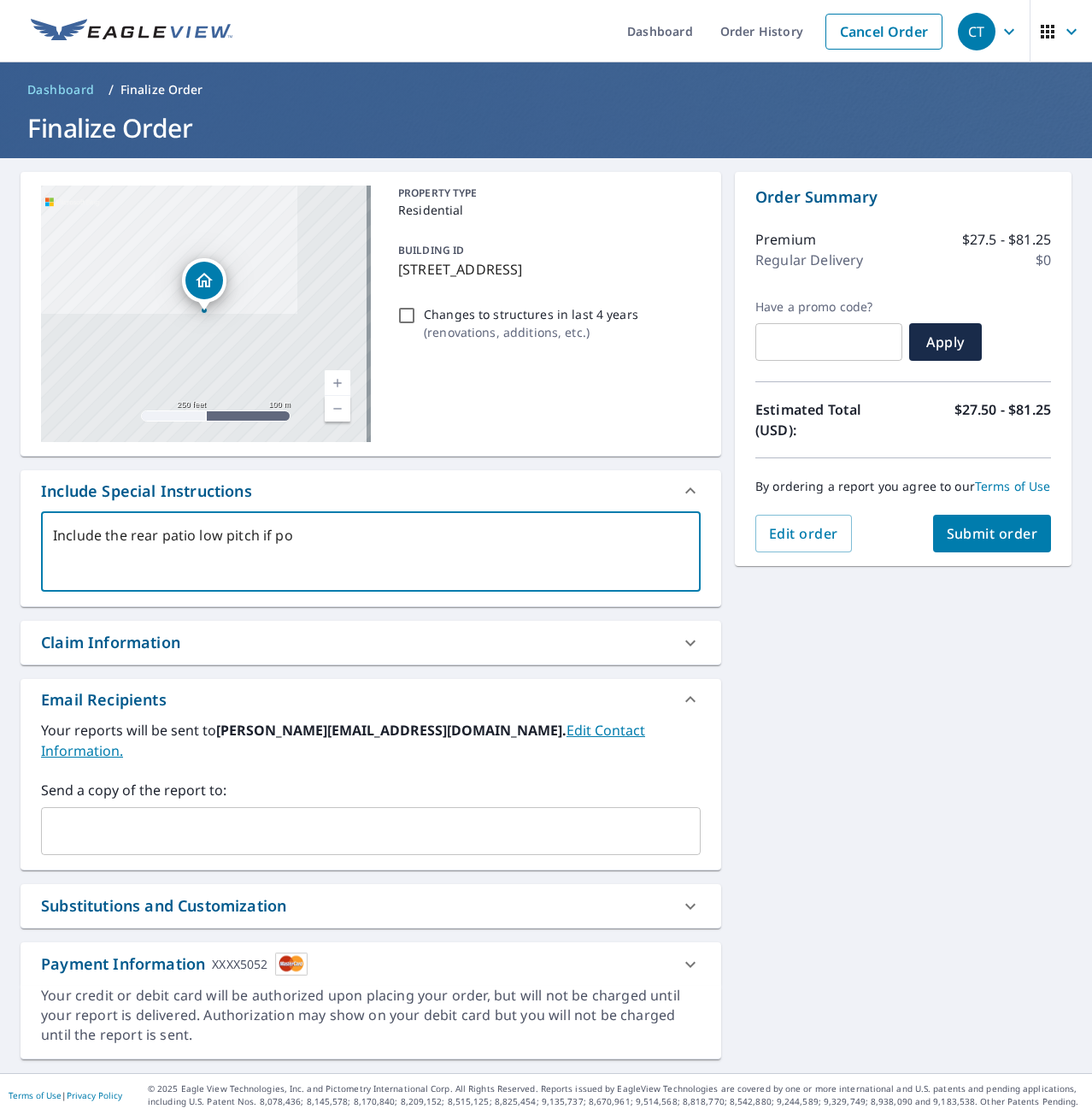
type textarea "Include the rear patio low pitch if pos"
type textarea "x"
type textarea "Include the rear patio low pitch if poss"
type textarea "x"
type textarea "Include the rear patio low pitch if possi"
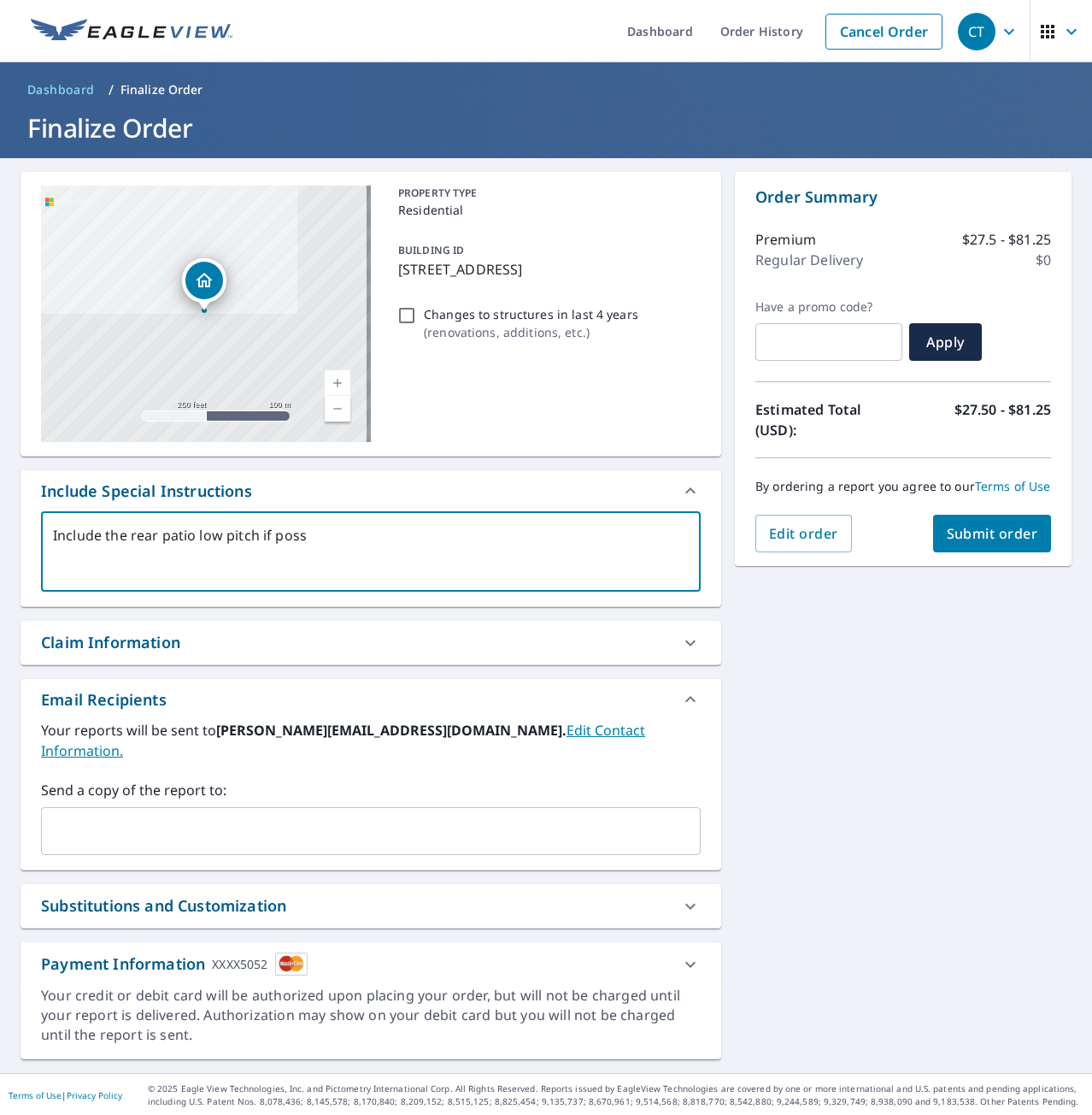
type textarea "x"
type textarea "Include the rear patio low pitch if possib"
type textarea "x"
type textarea "Include the rear patio low pitch if possibl"
type textarea "x"
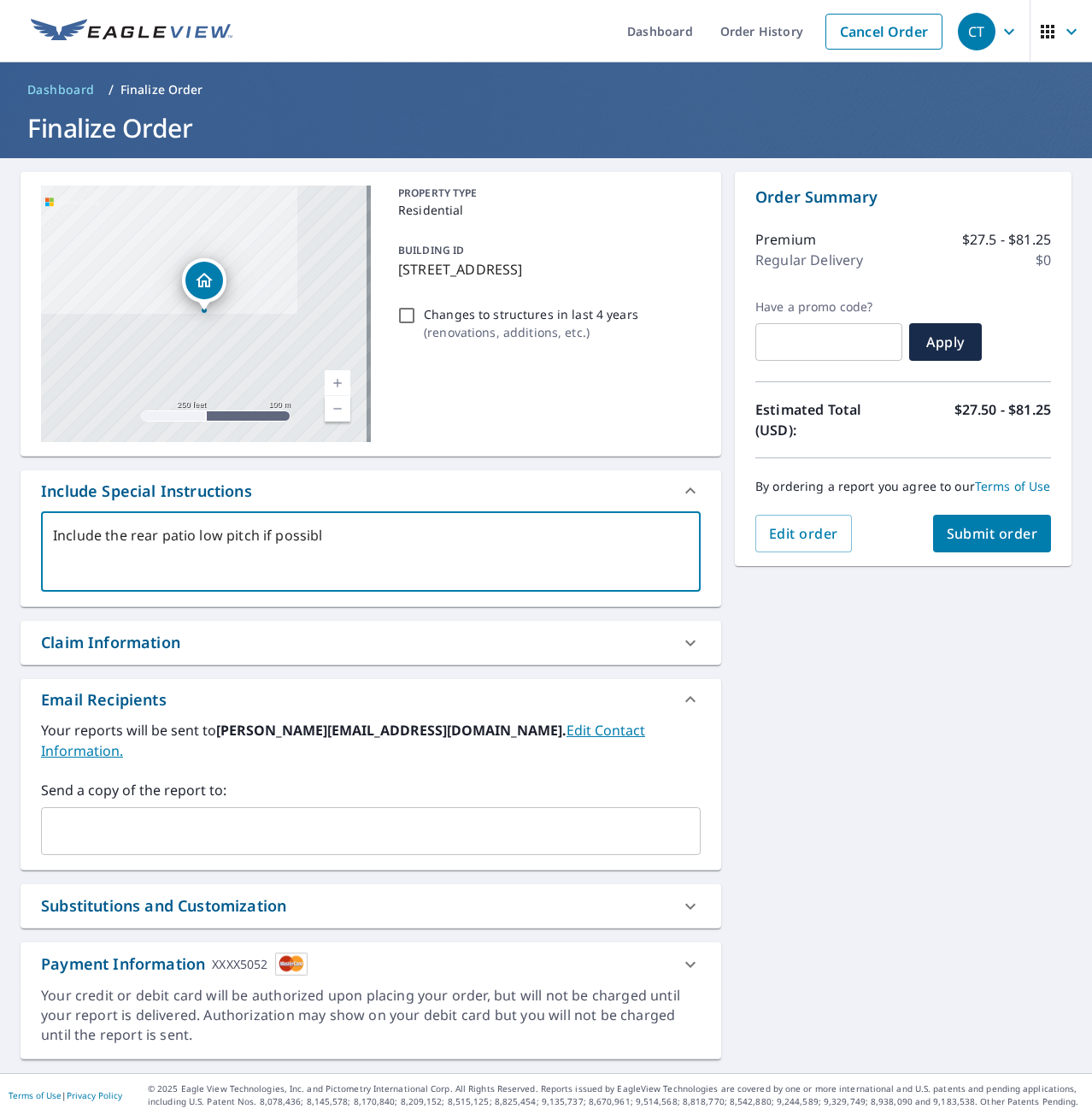
type textarea "Include the rear patio low pitch if possible"
type textarea "x"
type textarea "Include the rear patio low pitch if possible"
type textarea "x"
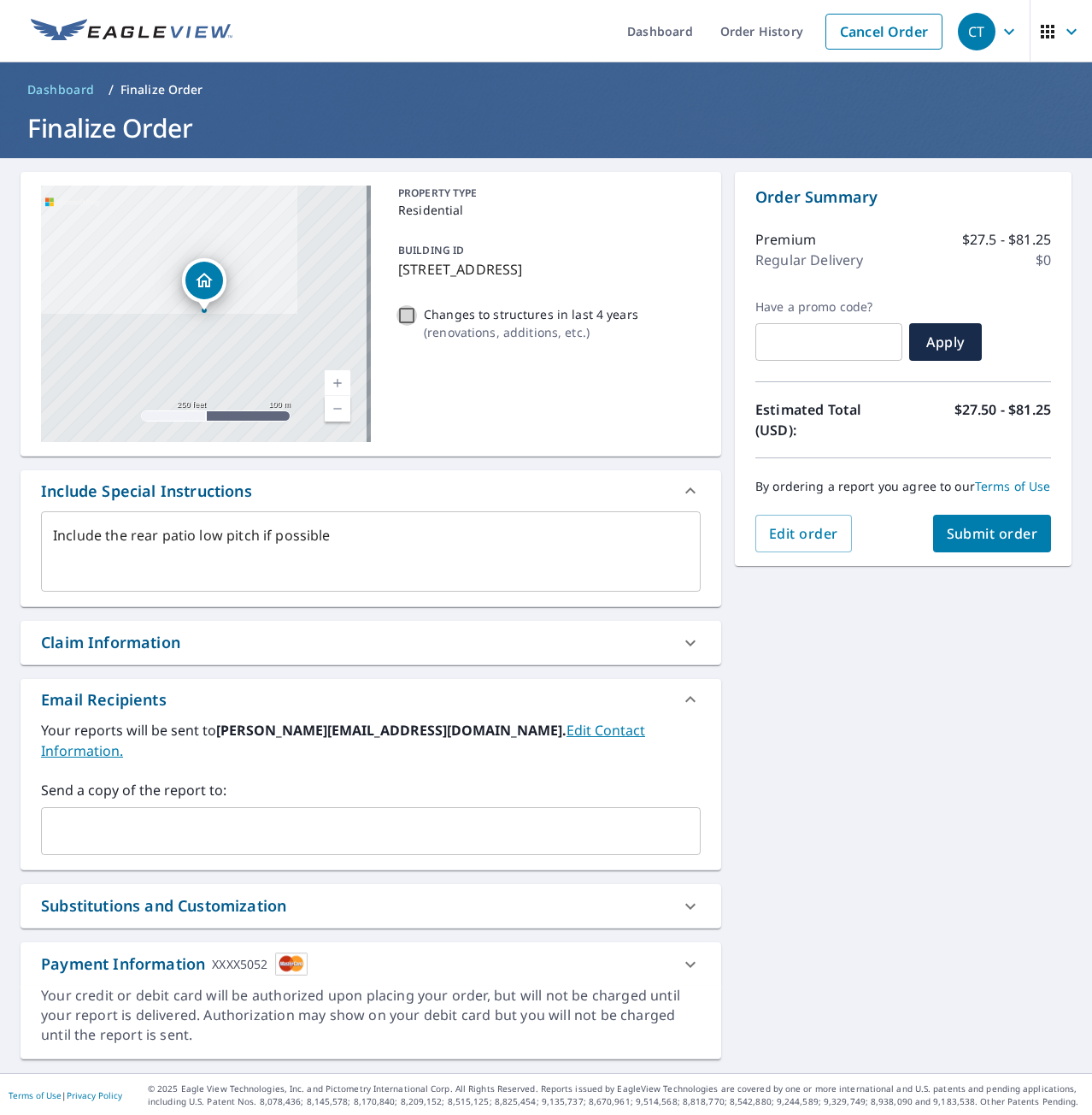
click at [396, 326] on input "Changes to structures in last 4 years ( renovations, additions, etc. )" at bounding box center [407, 315] width 21 height 21
checkbox input "true"
type textarea "x"
click at [423, 544] on textarea "Include the rear patio low pitch if possible" at bounding box center [371, 552] width 636 height 49
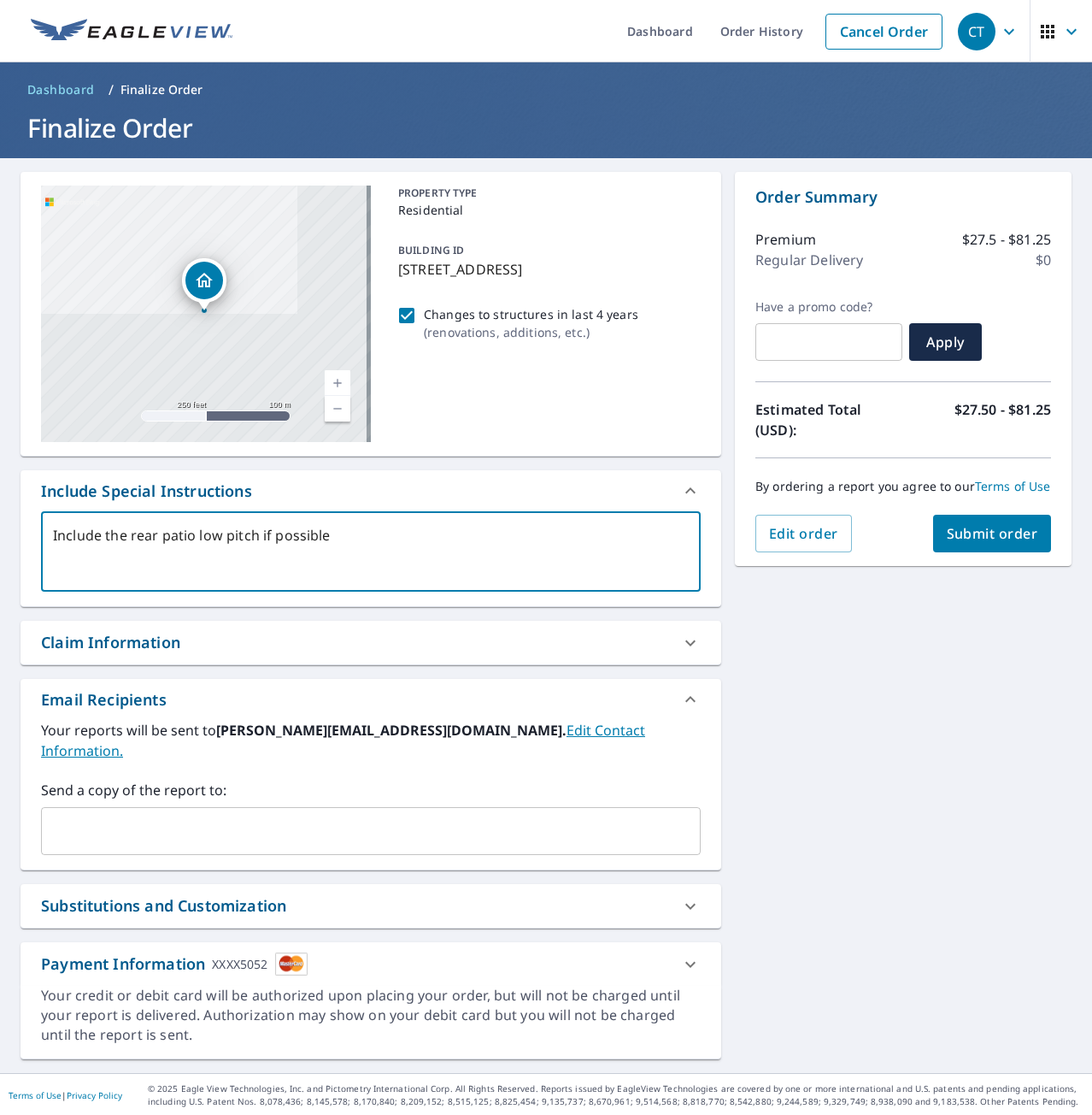
type textarea "Include the rear patio low pitch if possible."
type textarea "x"
type textarea "Include the rear patio low pitch if possible."
type textarea "x"
type textarea "Include the rear patio low pitch if possible. T"
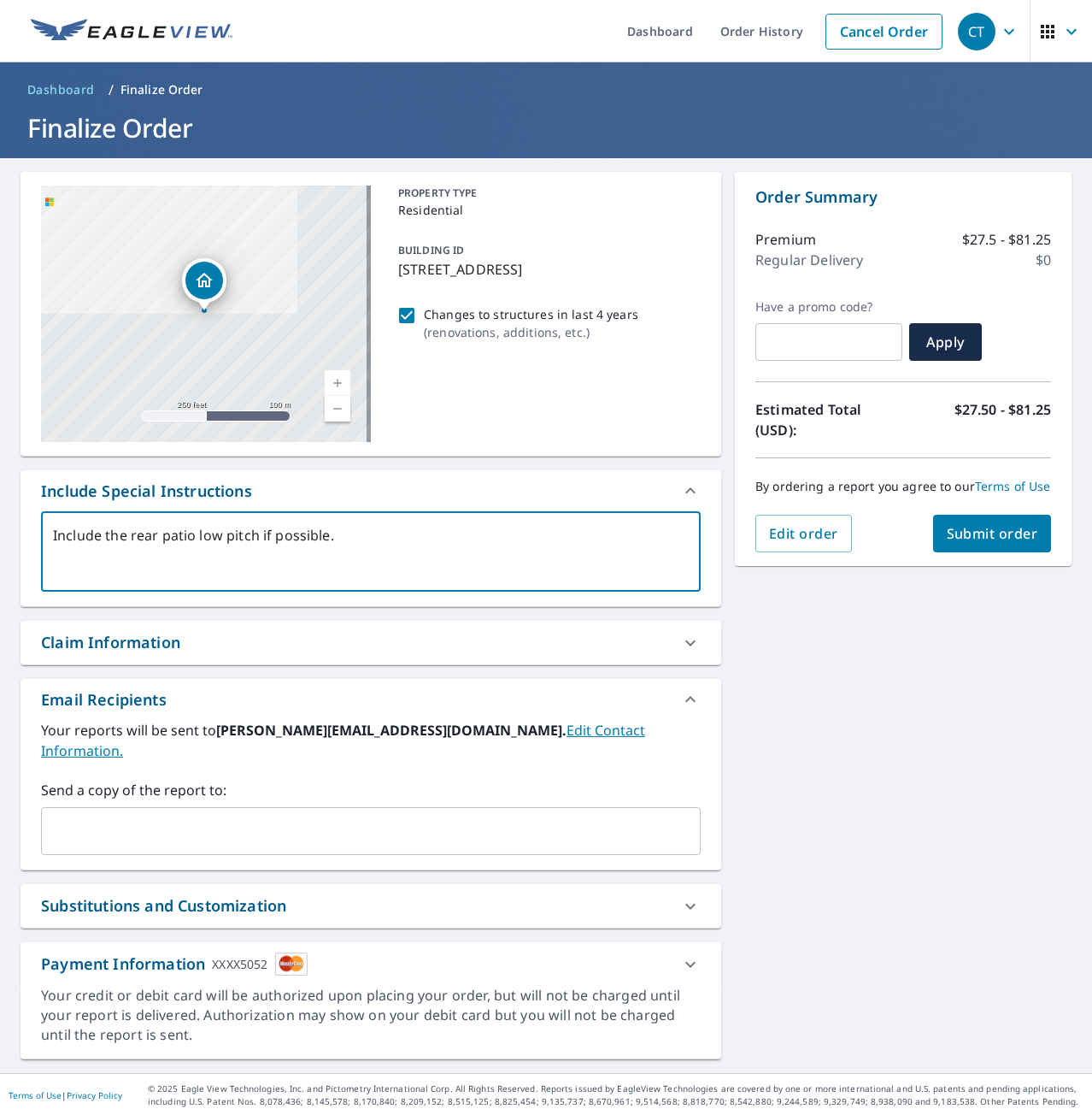
type textarea "x"
type textarea "Include the rear patio low pitch if possible. Th"
type textarea "x"
type textarea "Include the rear patio low pitch if possible. Thi"
type textarea "x"
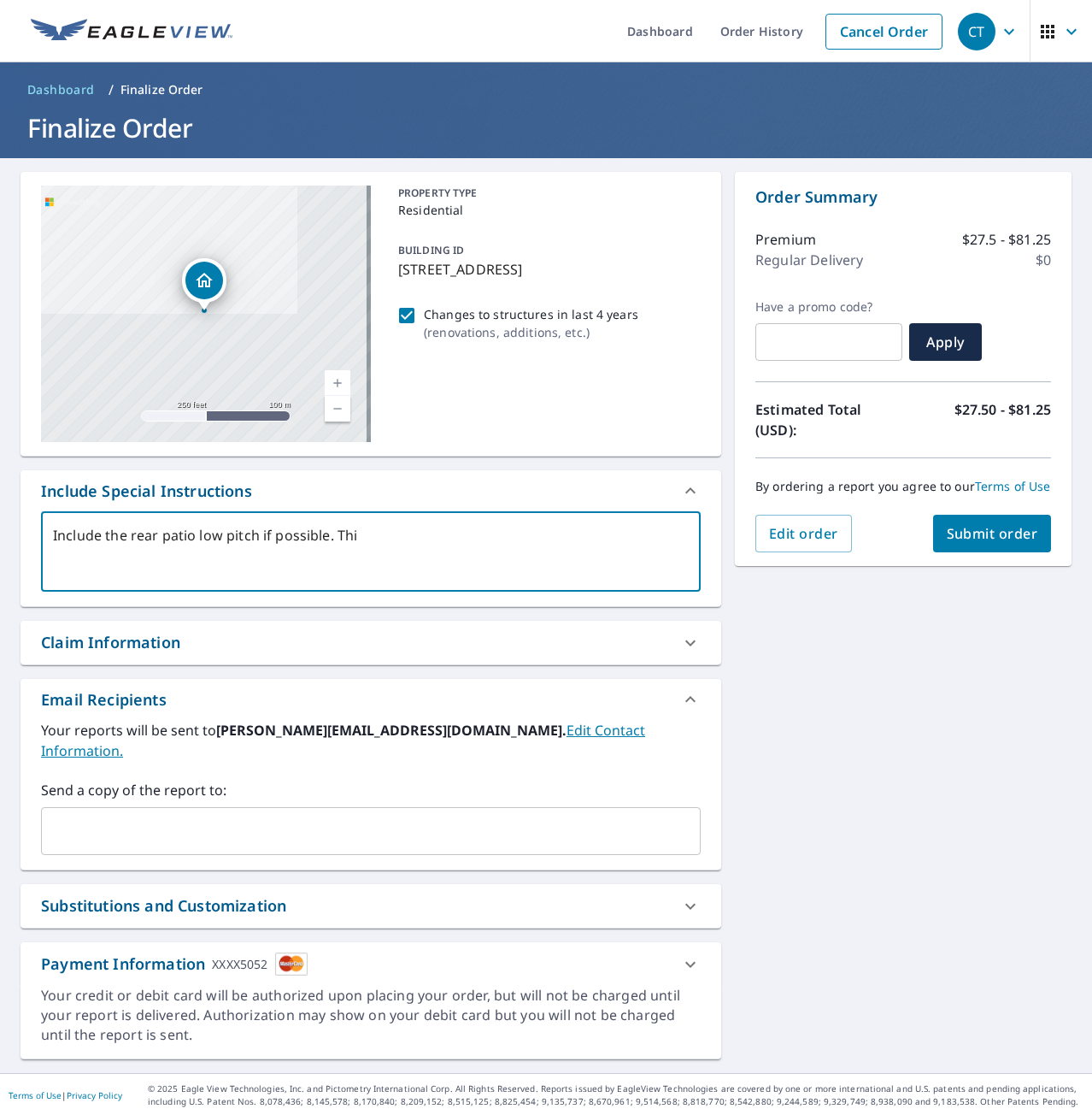
type textarea "Include the rear patio low pitch if possible. This"
type textarea "x"
type textarea "Include the rear patio low pitch if possible. This"
type textarea "x"
type textarea "Include the rear patio low pitch if possible. This i"
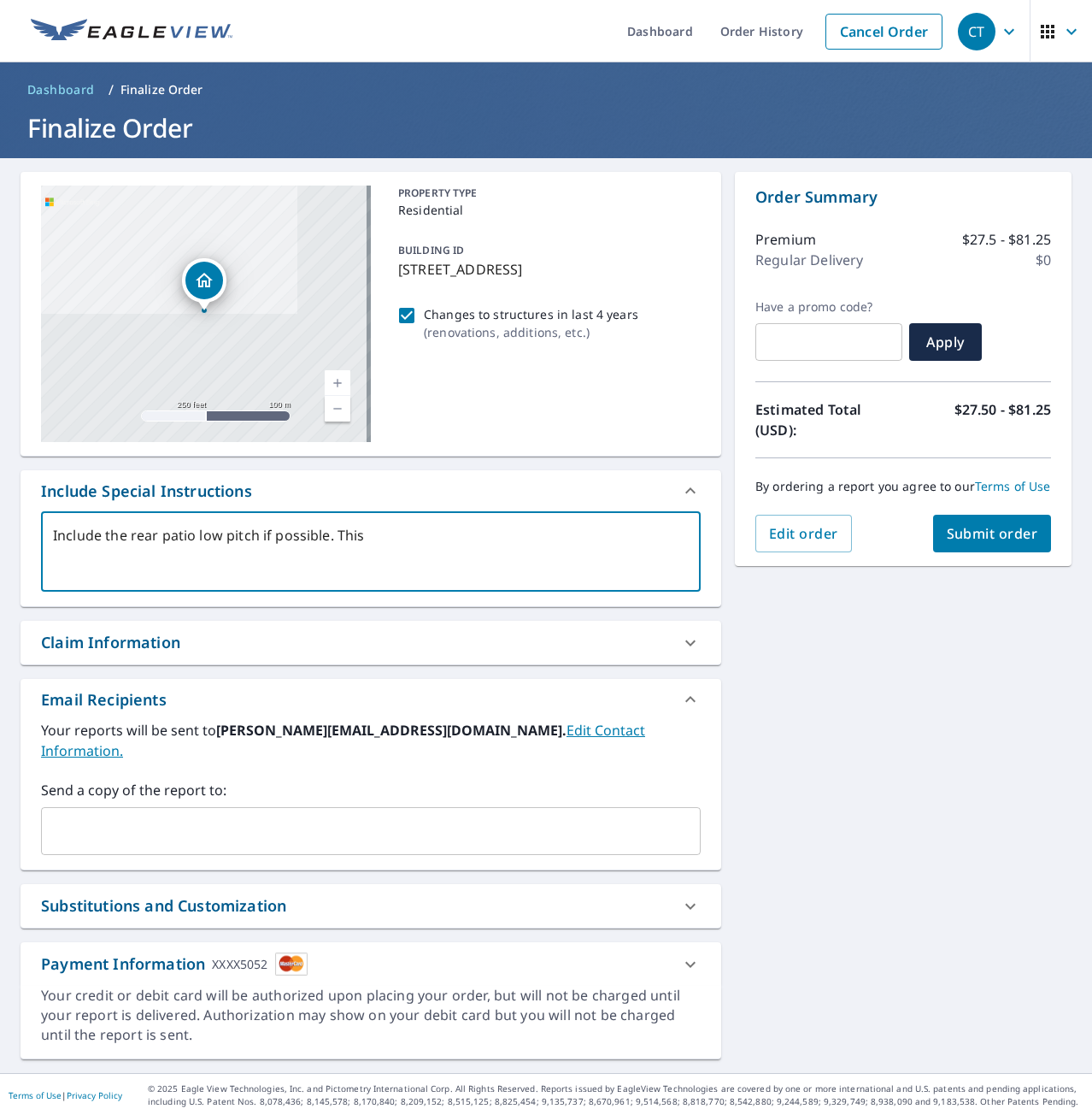
type textarea "x"
type textarea "Include the rear patio low pitch if possible. This is"
type textarea "x"
type textarea "Include the rear patio low pitch if possible. This i"
type textarea "x"
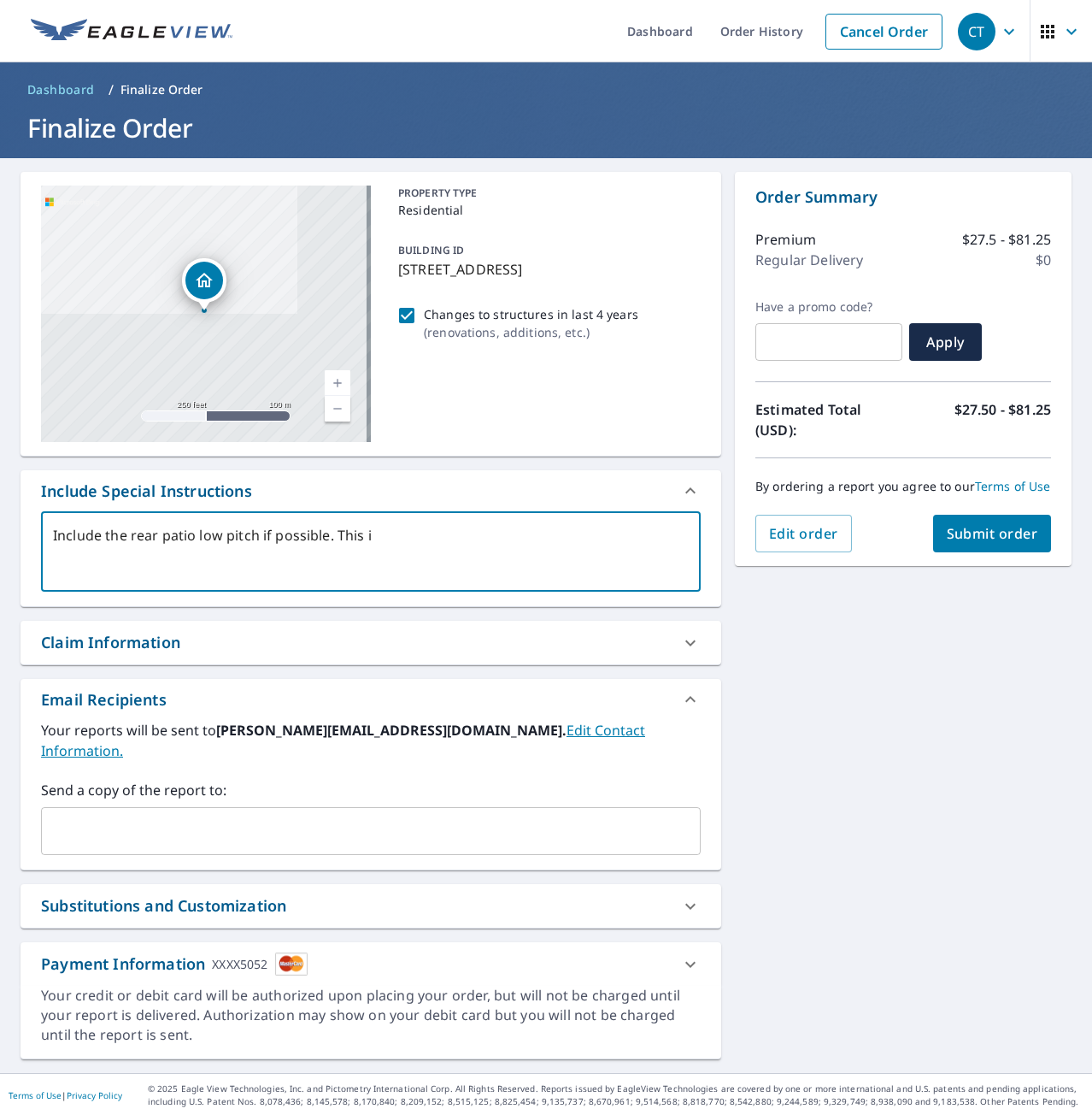
type textarea "Include the rear patio low pitch if possible. This"
type textarea "x"
type textarea "Include the rear patio low pitch if possible. This"
type textarea "x"
type textarea "Include the rear patio low pitch if possible. Thi"
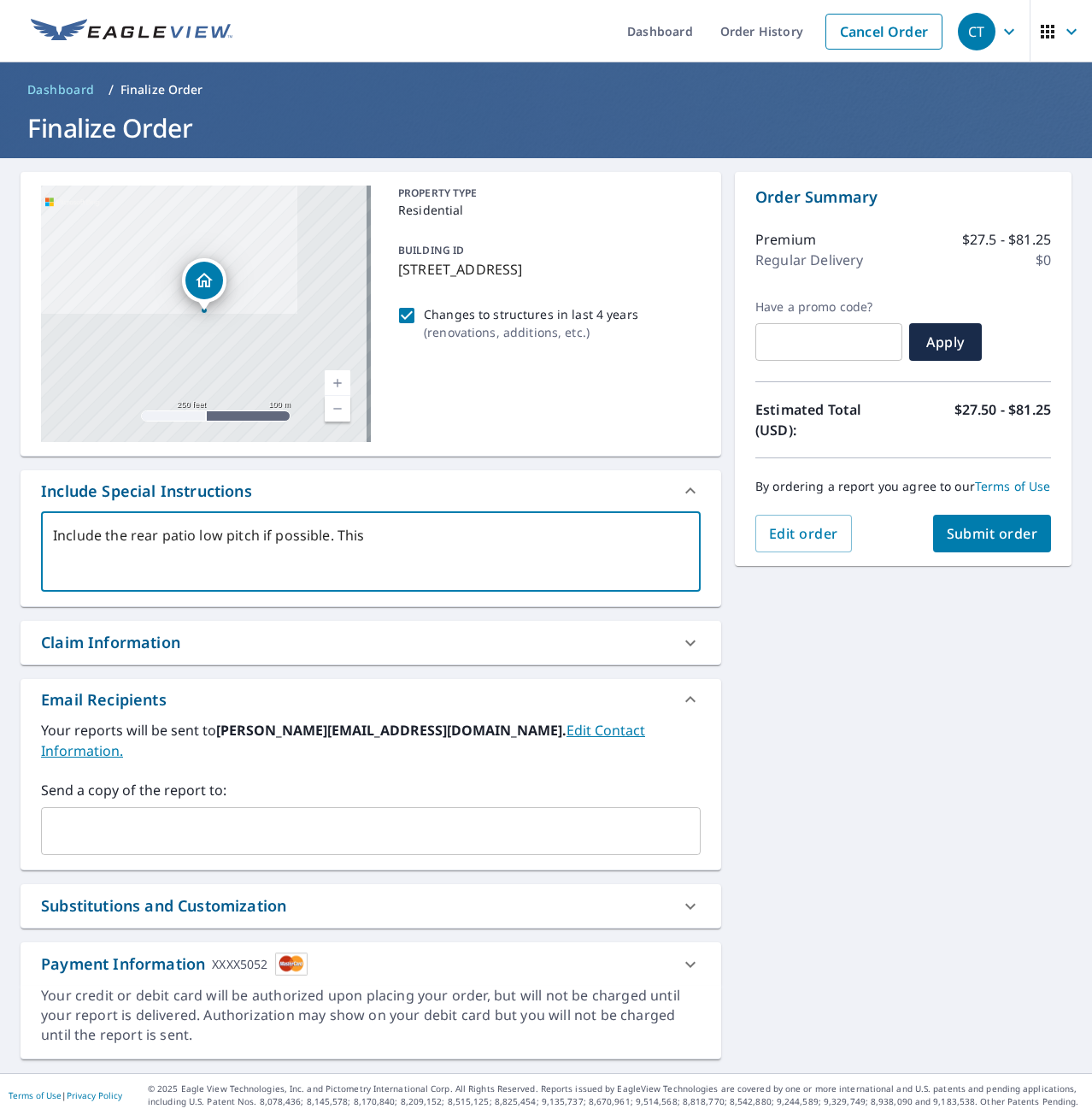
type textarea "x"
type textarea "Include the rear patio low pitch if possible. Th"
type textarea "x"
type textarea "Include the rear patio low pitch if possible. T"
type textarea "x"
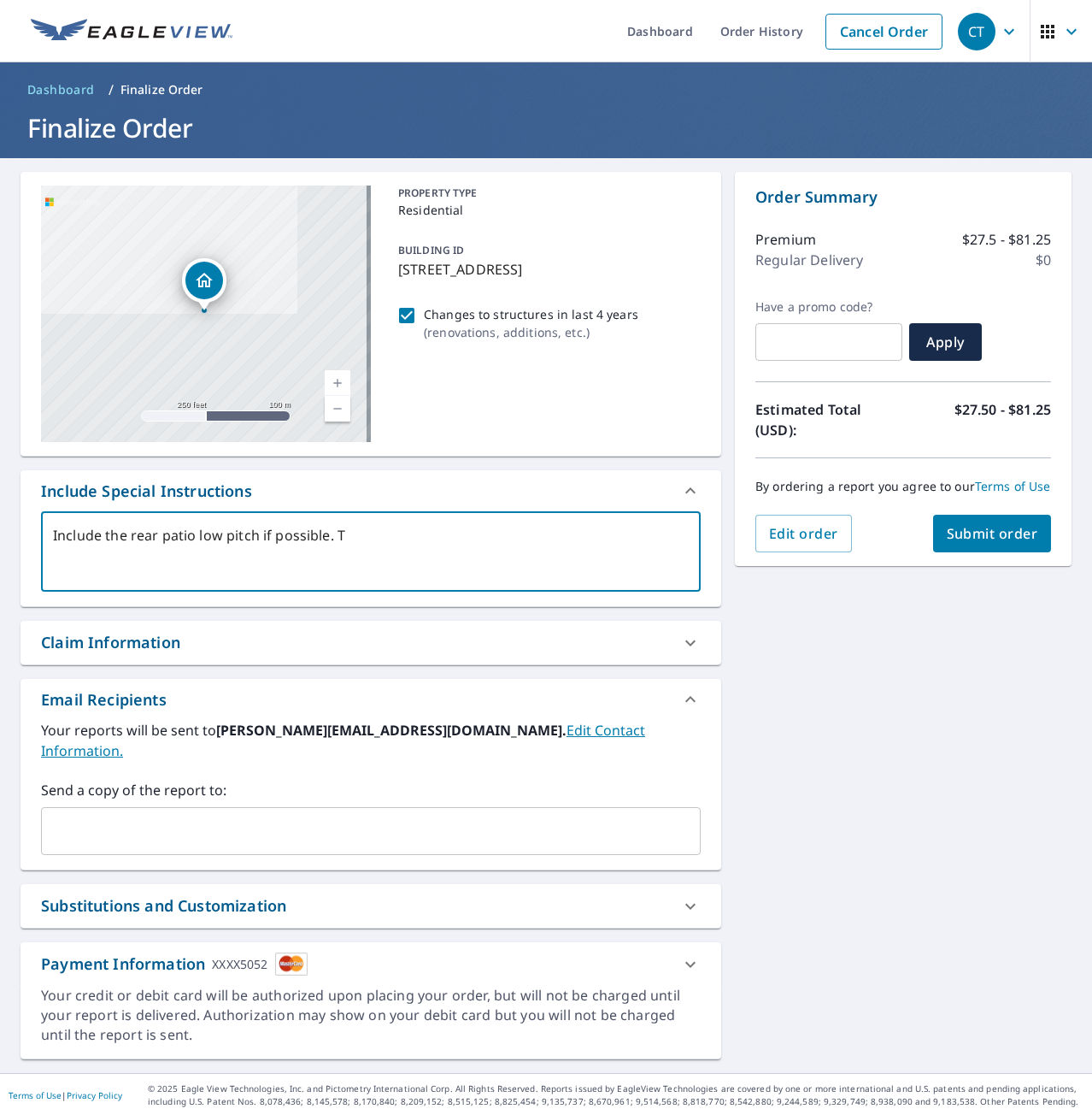
type textarea "Include the rear patio low pitch if possible."
type textarea "x"
type textarea "Include the rear patio low pitch if possible."
type textarea "x"
type textarea "Include the rear patio low pitch if possible"
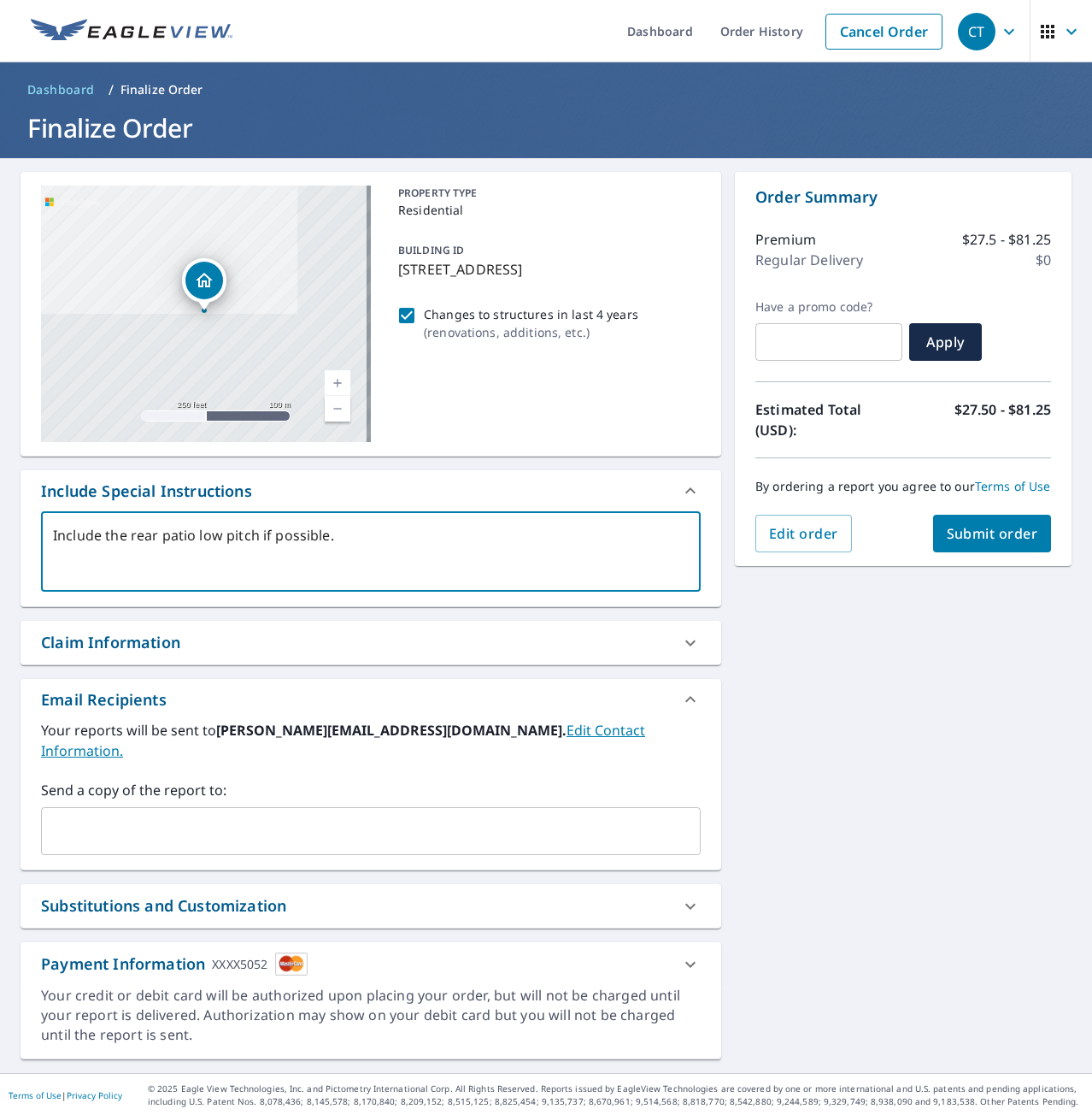
type textarea "x"
type textarea "Include the rear patio low pitch if possible"
type textarea "x"
type textarea "Include the rear patio low pitch if possible"
click at [950, 543] on span "Submit order" at bounding box center [992, 534] width 91 height 19
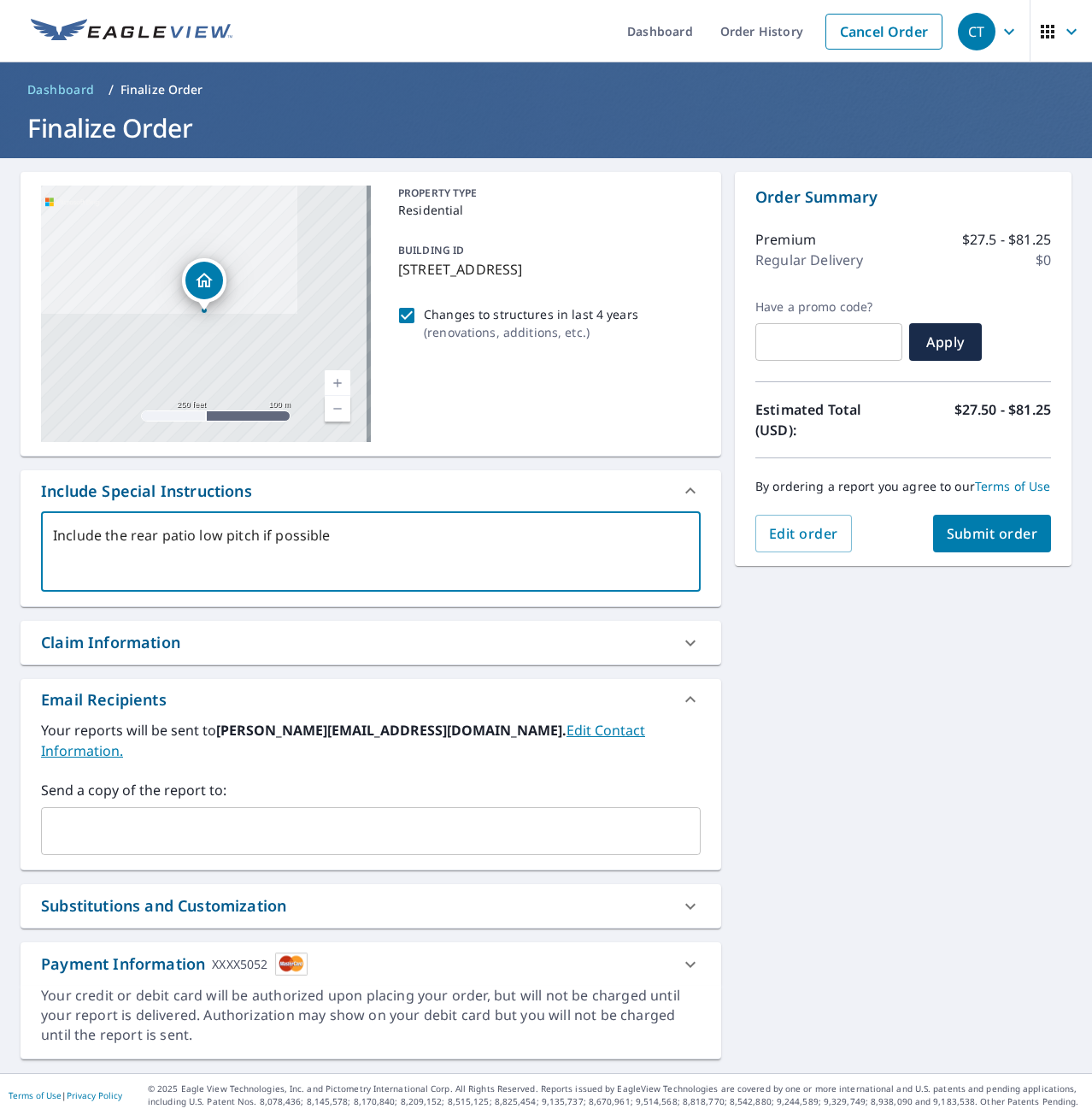
type textarea "x"
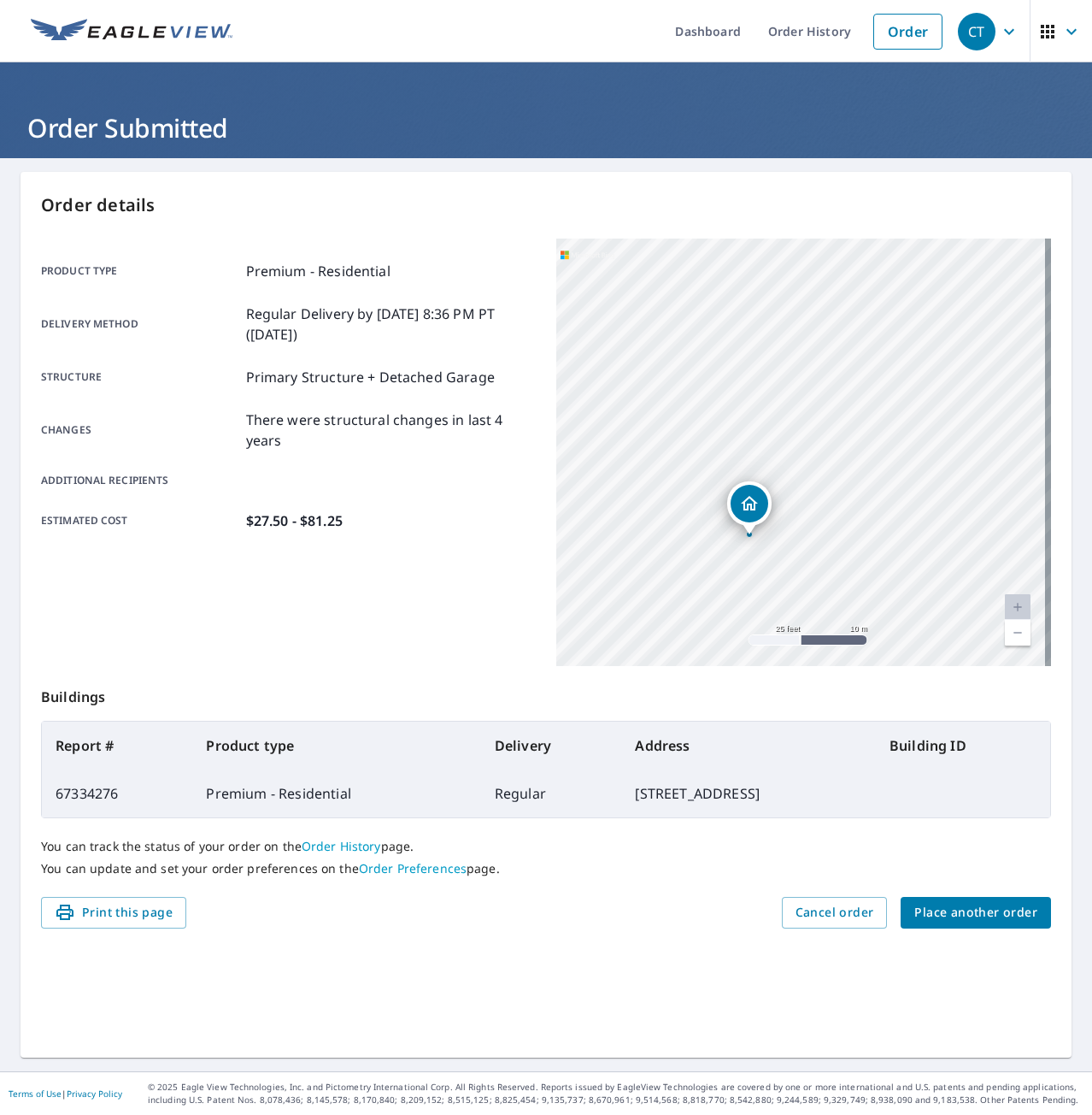
drag, startPoint x: 803, startPoint y: 595, endPoint x: 776, endPoint y: 498, distance: 100.7
click at [776, 498] on div "[STREET_ADDRESS]" at bounding box center [804, 452] width 495 height 428
